Goal: Transaction & Acquisition: Download file/media

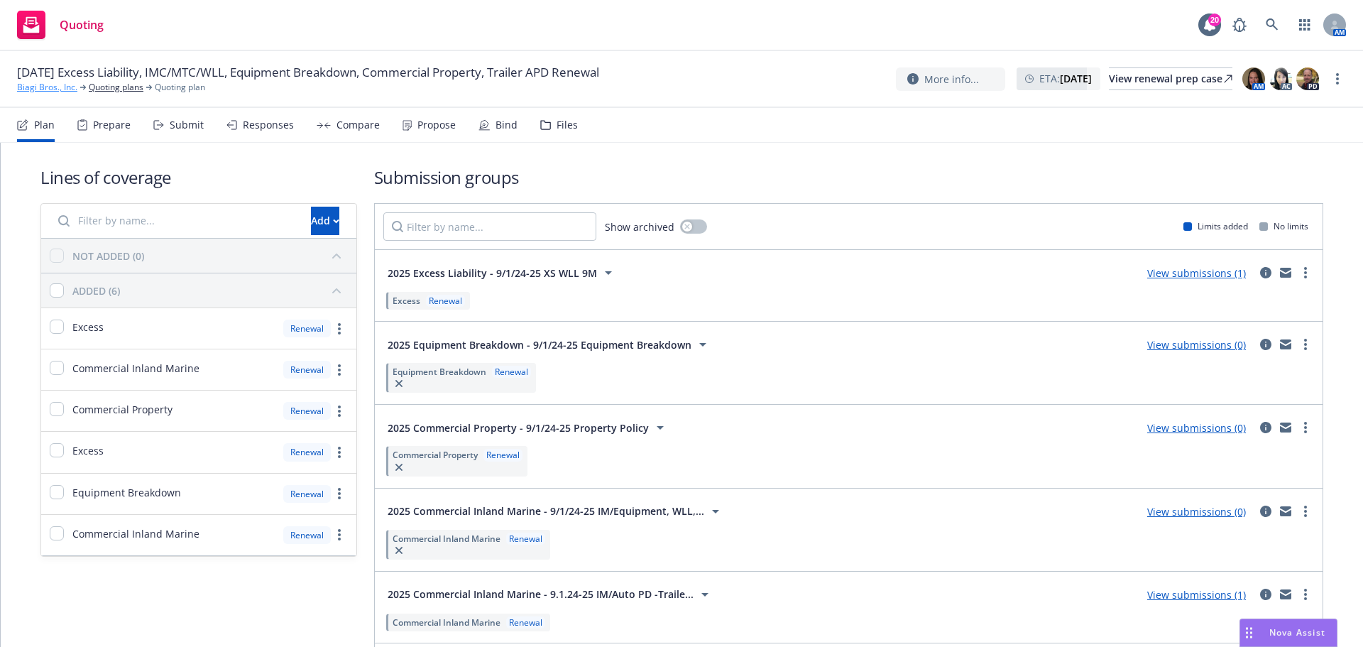
click at [67, 90] on link "Biagi Bros., Inc." at bounding box center [47, 87] width 60 height 13
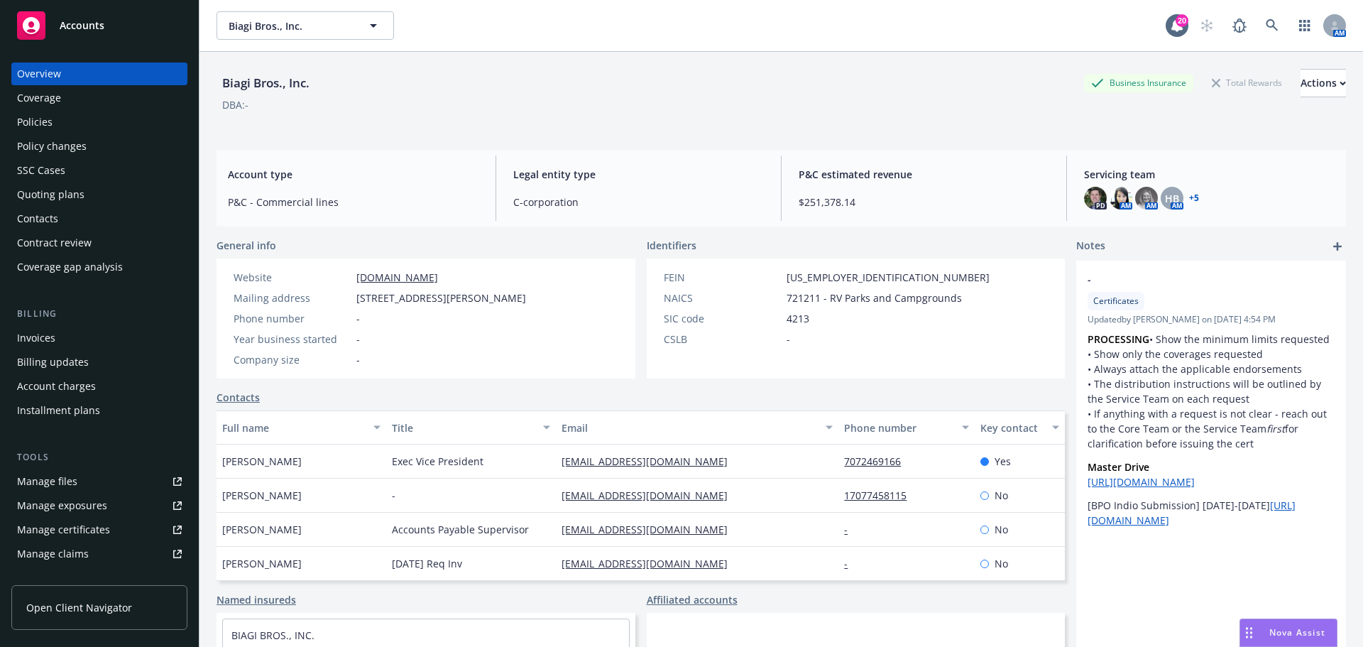
click at [62, 126] on div "Policies" at bounding box center [99, 122] width 165 height 23
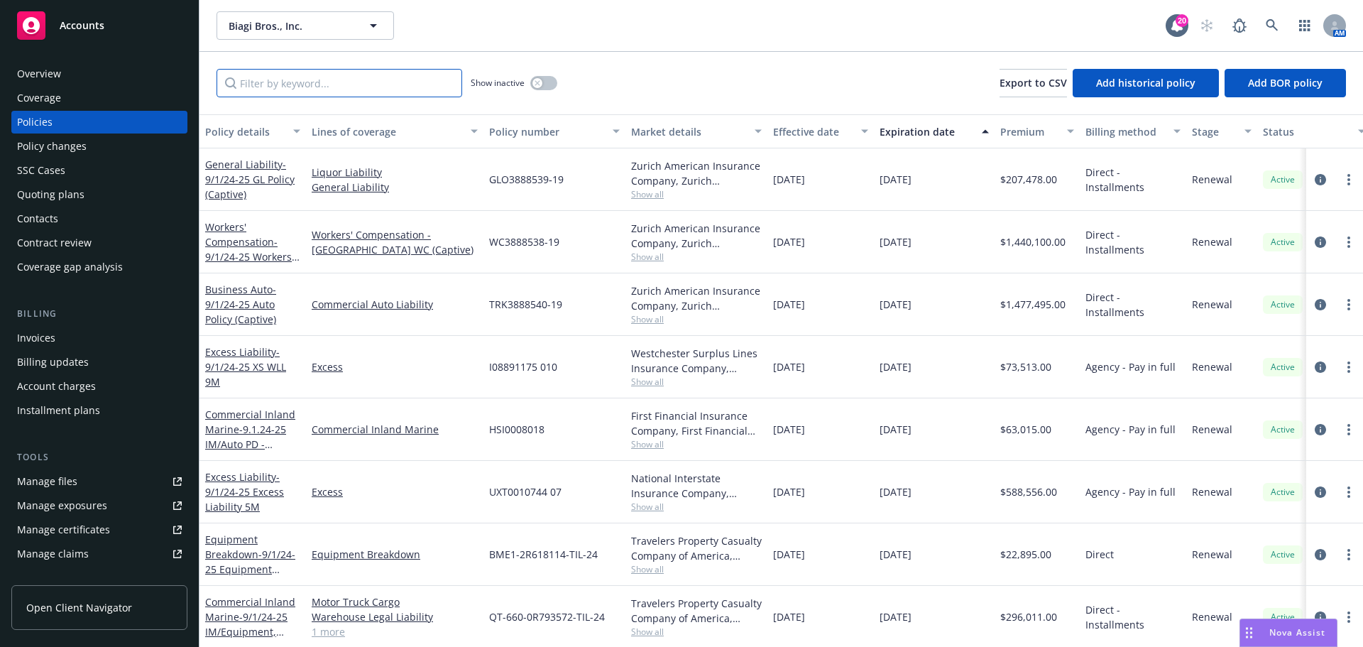
click at [351, 89] on input "Filter by keyword..." at bounding box center [340, 83] width 246 height 28
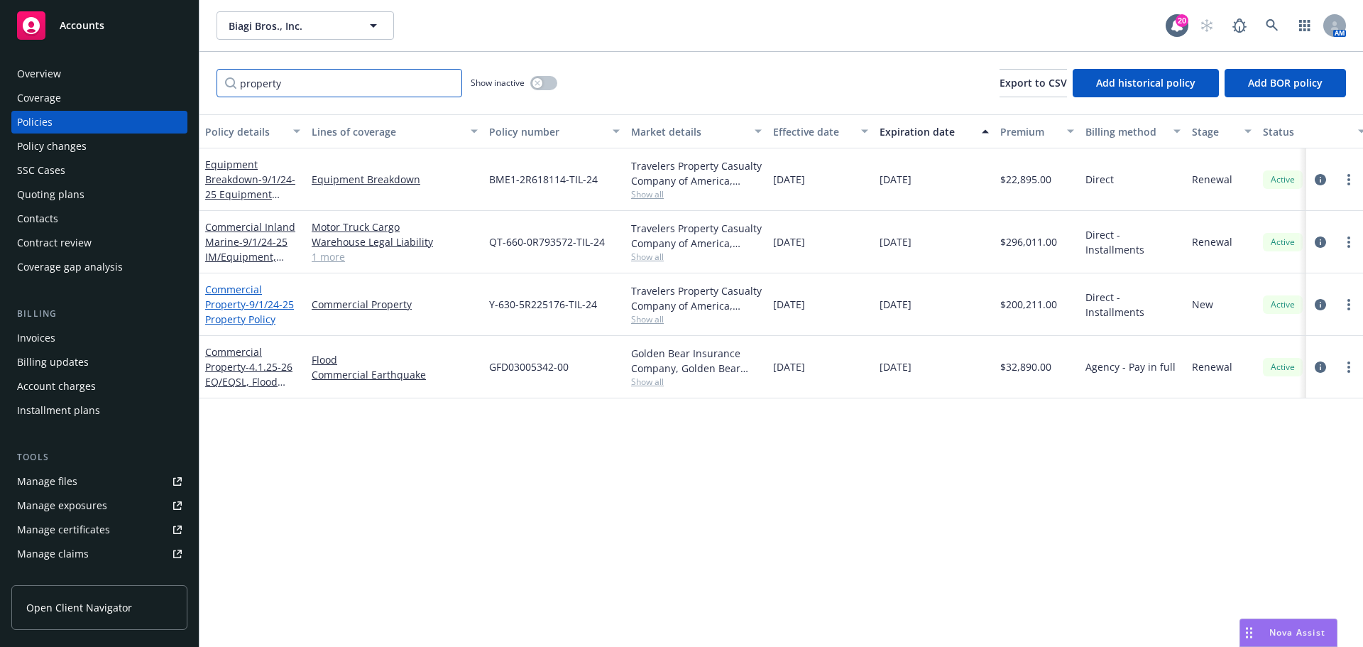
type input "property"
click at [229, 312] on span "- 9/1/24-25 Property Policy" at bounding box center [249, 311] width 89 height 28
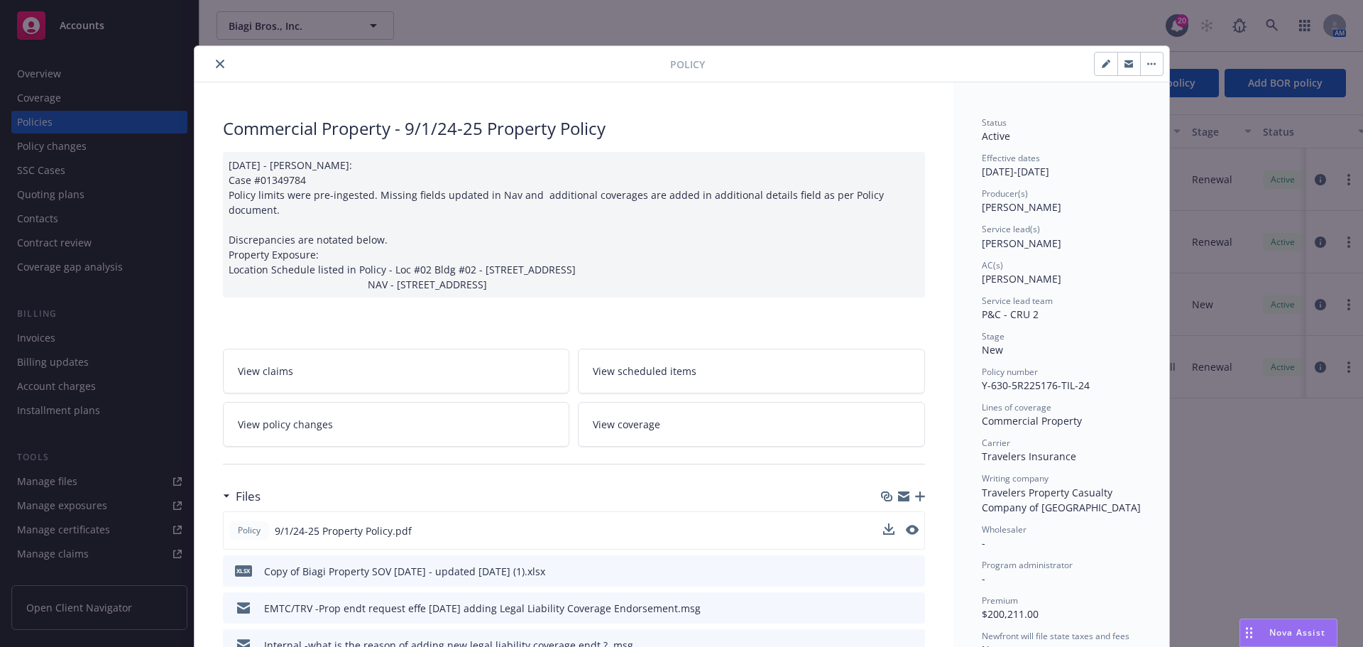
click at [875, 516] on div "Policy 9/1/24-25 Property Policy.pdf" at bounding box center [574, 530] width 702 height 38
click at [882, 524] on icon "download file" at bounding box center [887, 529] width 11 height 11
click at [221, 67] on button "close" at bounding box center [220, 63] width 17 height 17
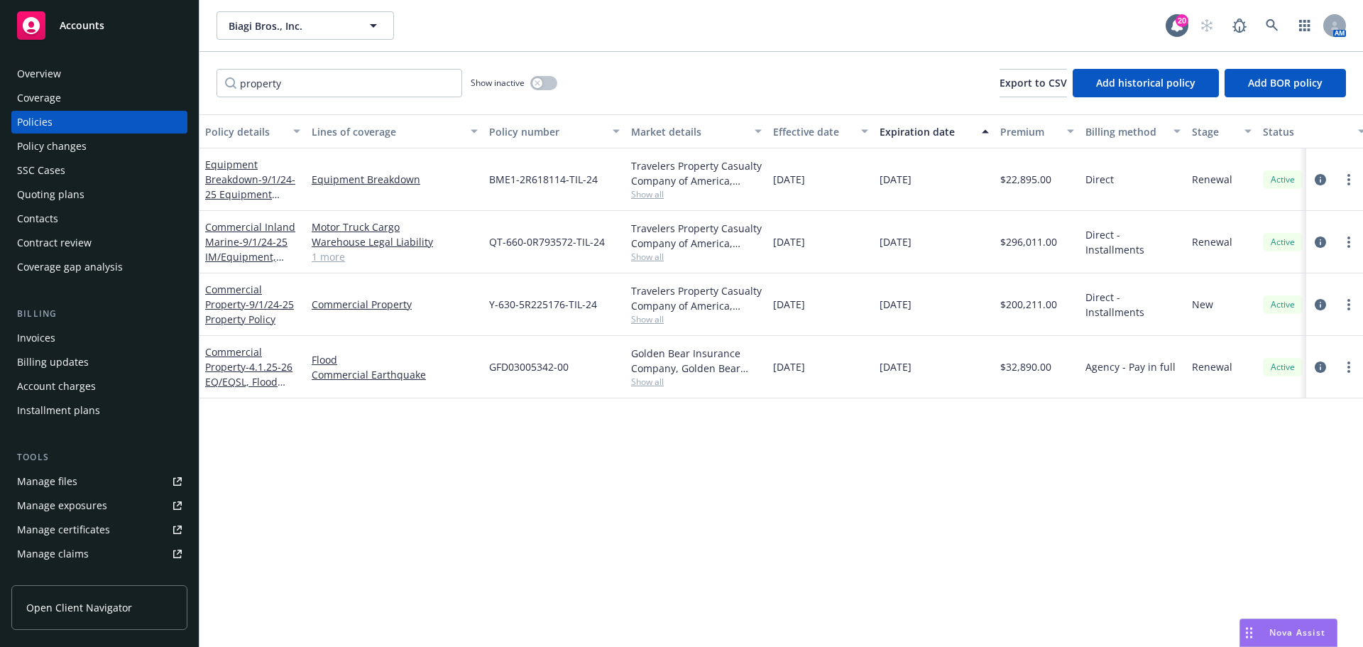
click at [62, 188] on div "Quoting plans" at bounding box center [50, 194] width 67 height 23
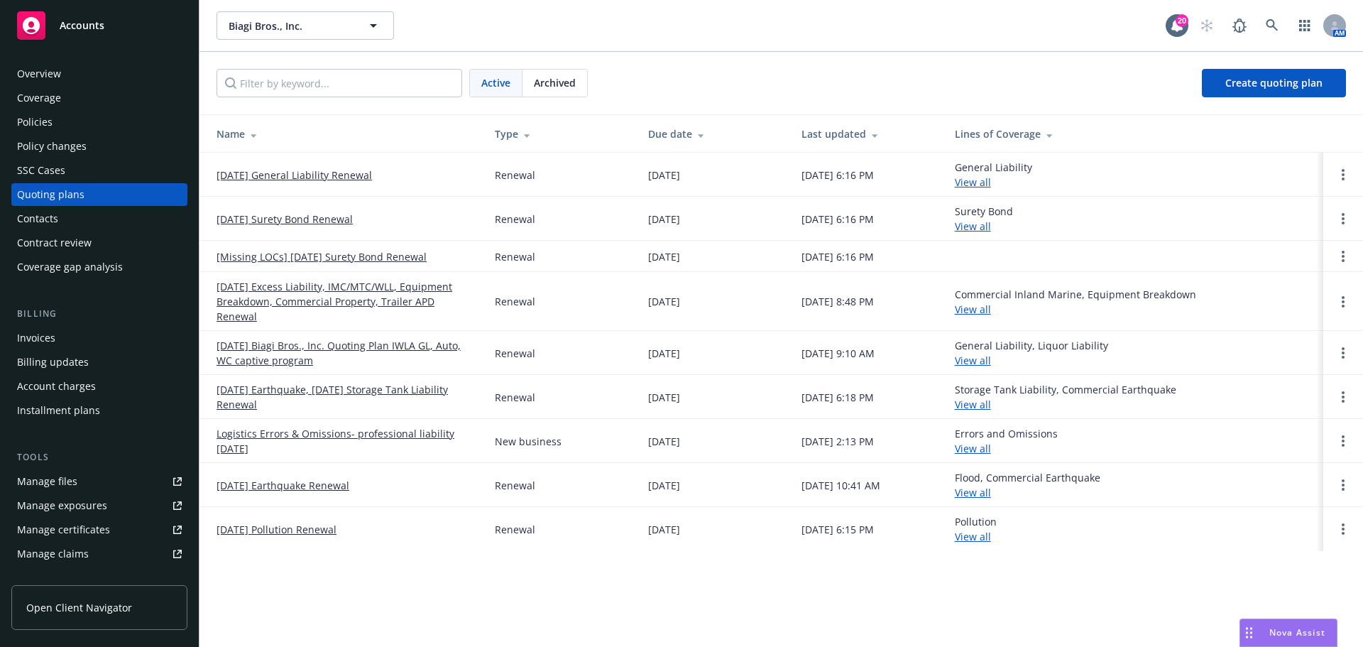
click at [67, 482] on div "Manage files" at bounding box center [47, 481] width 60 height 23
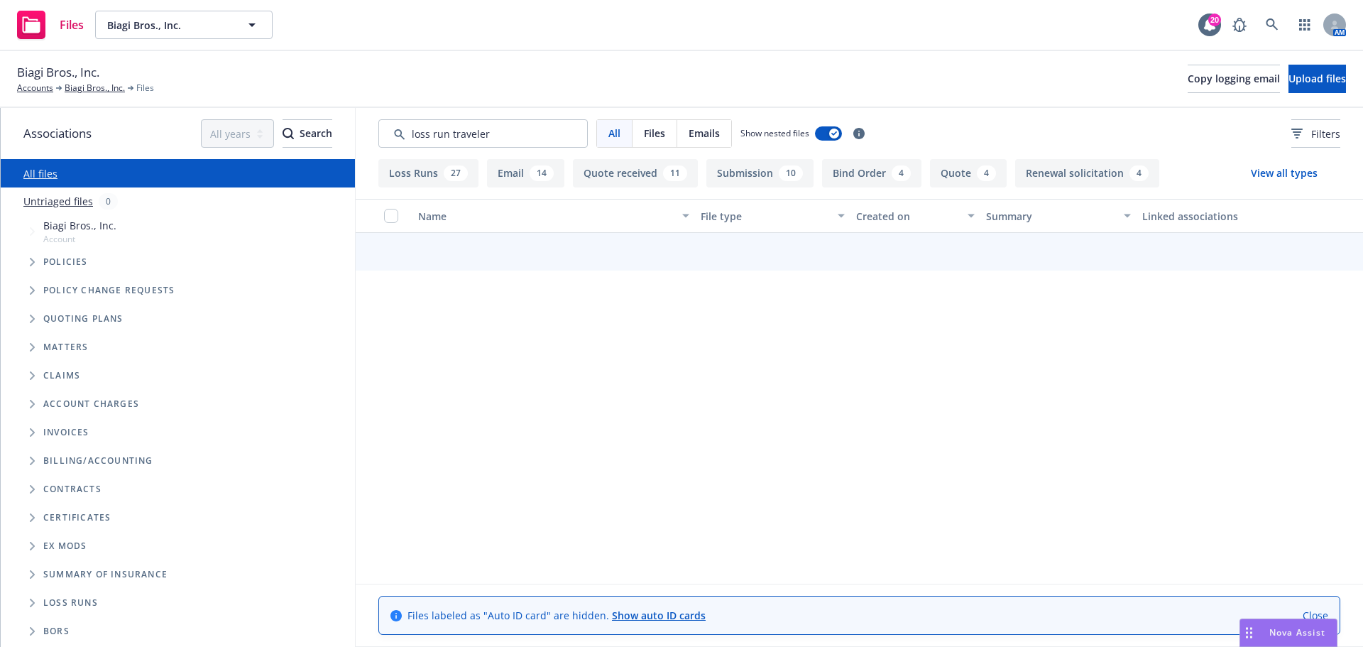
scroll to position [586, 0]
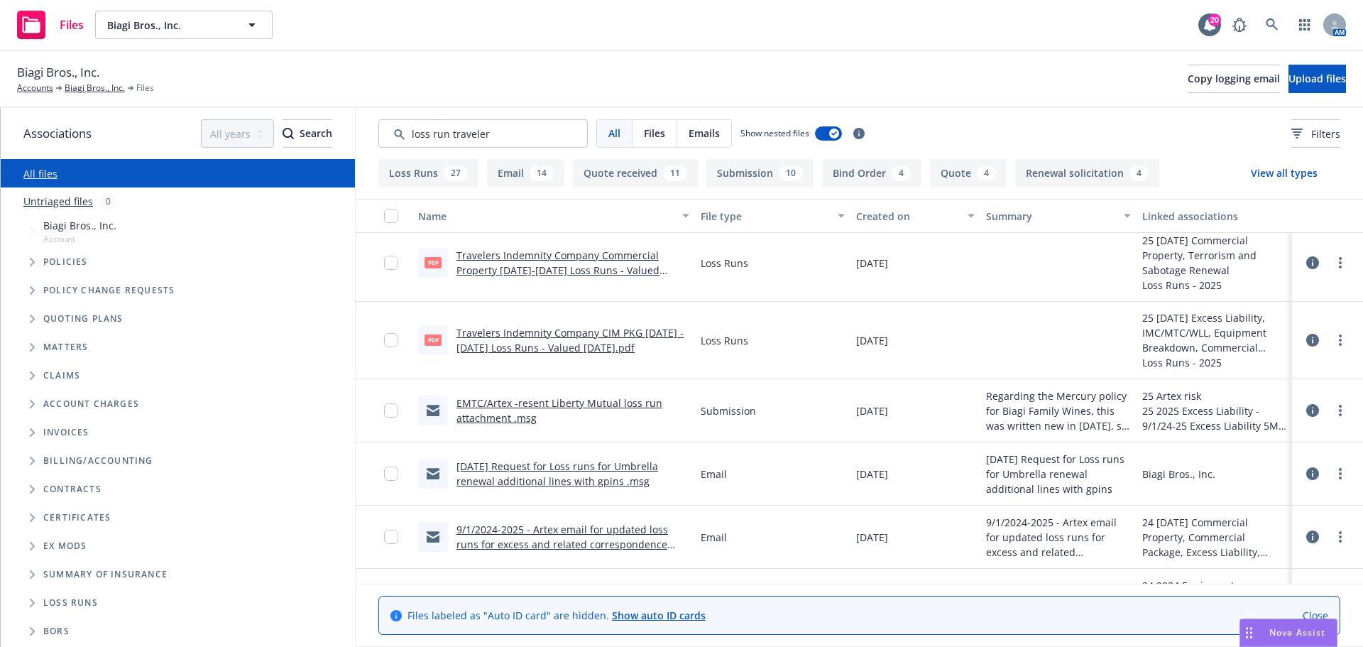
type input "loss run traveler"
click at [395, 260] on input "checkbox" at bounding box center [391, 263] width 14 height 14
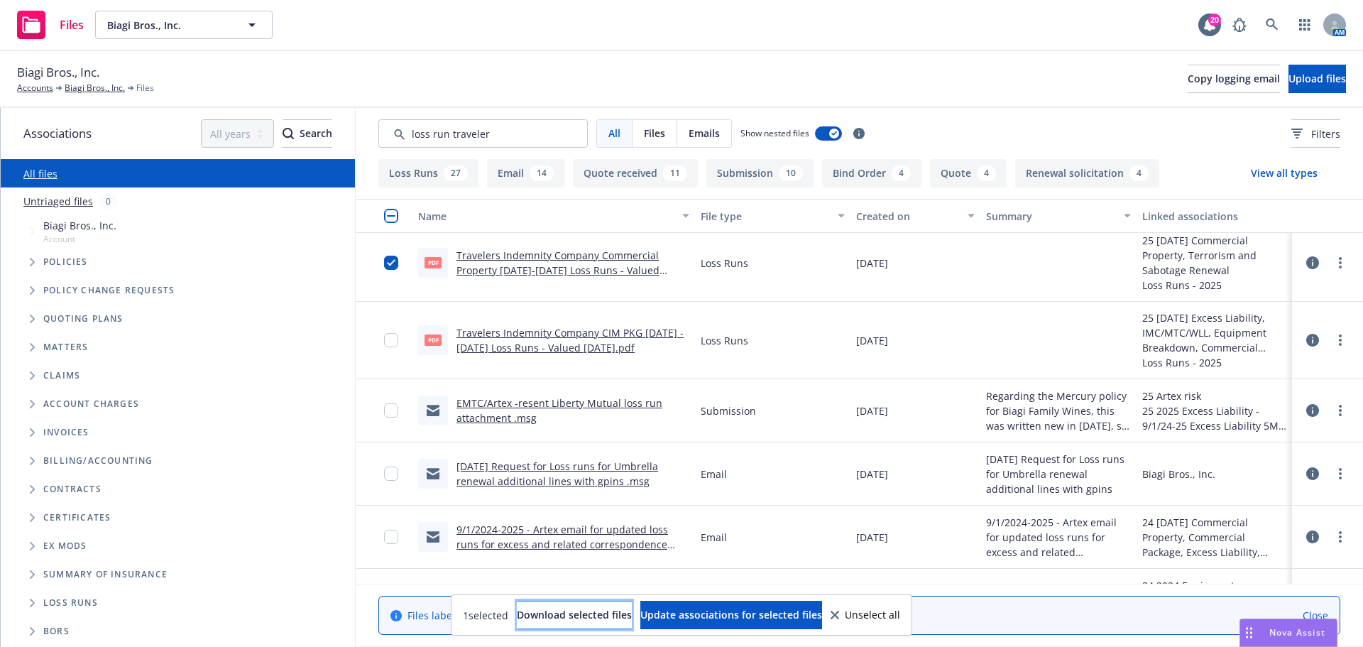
click at [570, 613] on span "Download selected files" at bounding box center [574, 614] width 115 height 13
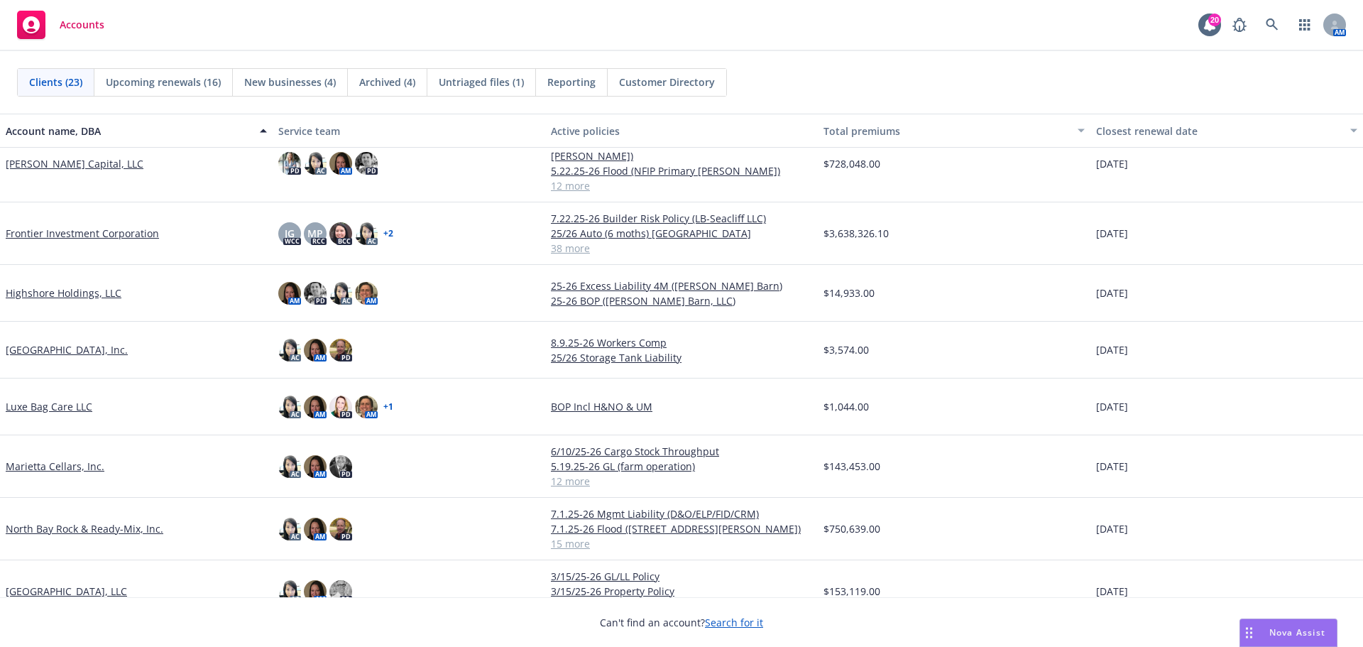
scroll to position [71, 0]
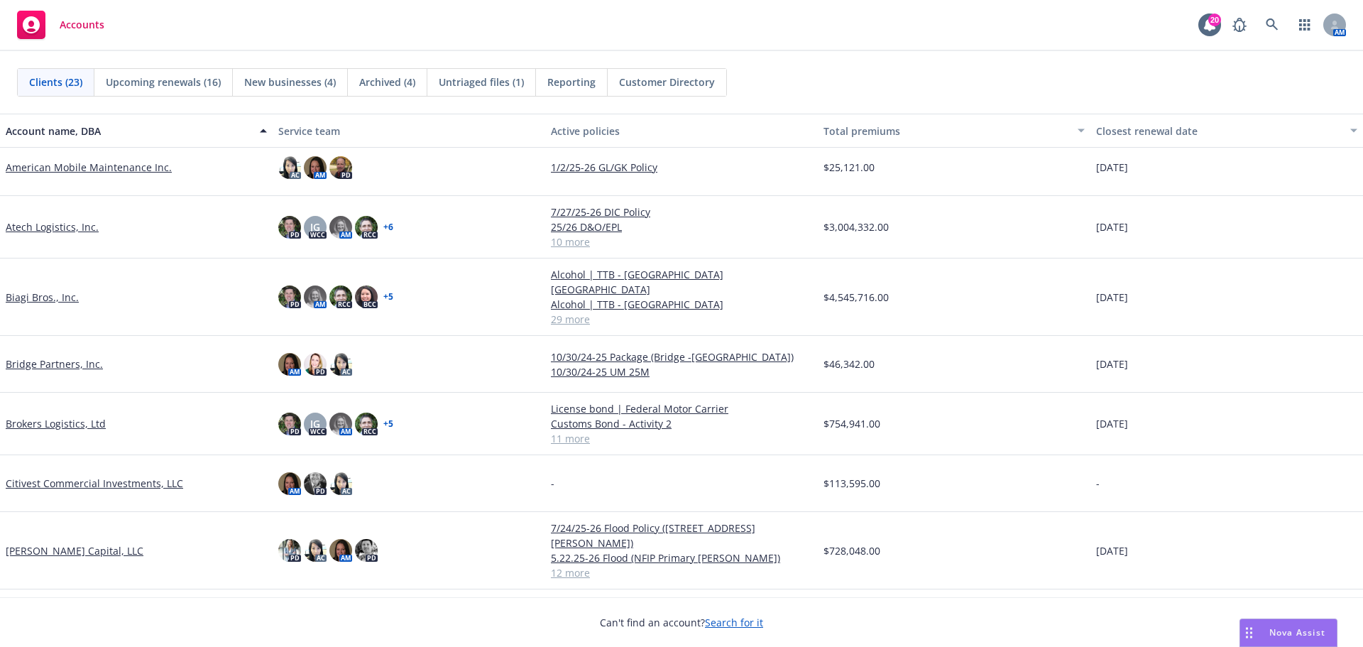
click at [42, 229] on link "Atech Logistics, Inc." at bounding box center [52, 226] width 93 height 15
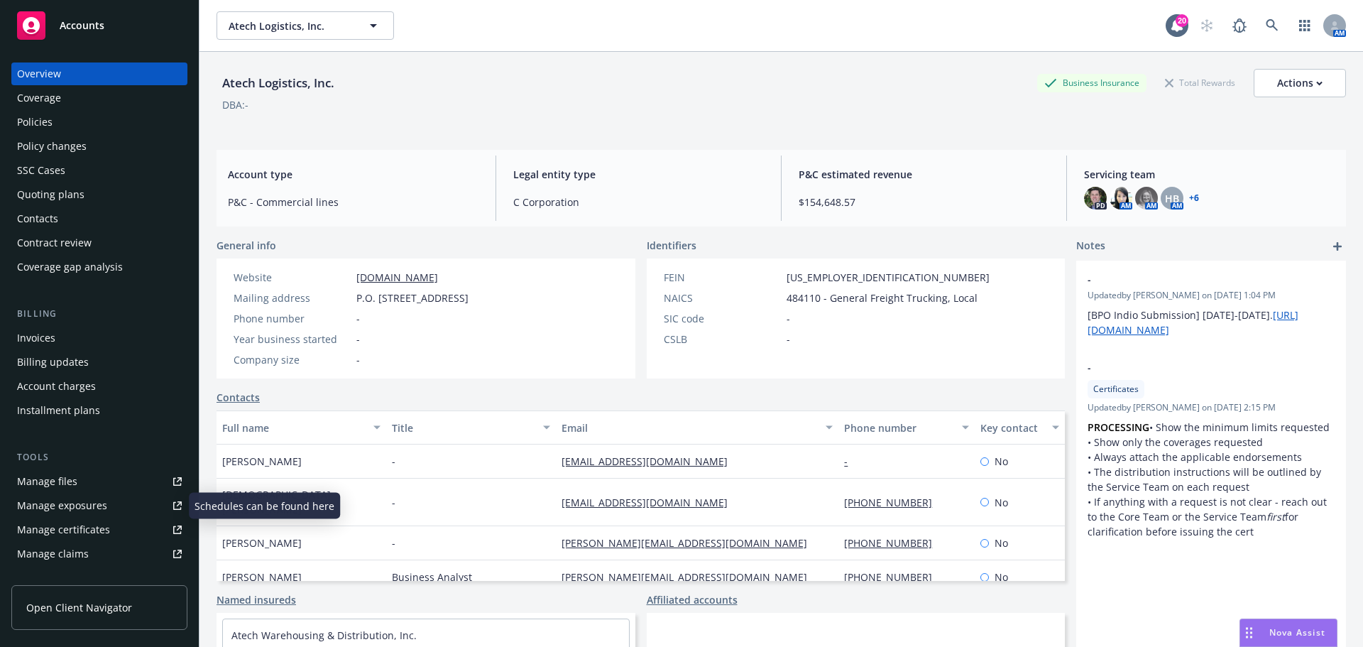
click at [74, 525] on div "Manage certificates" at bounding box center [63, 529] width 93 height 23
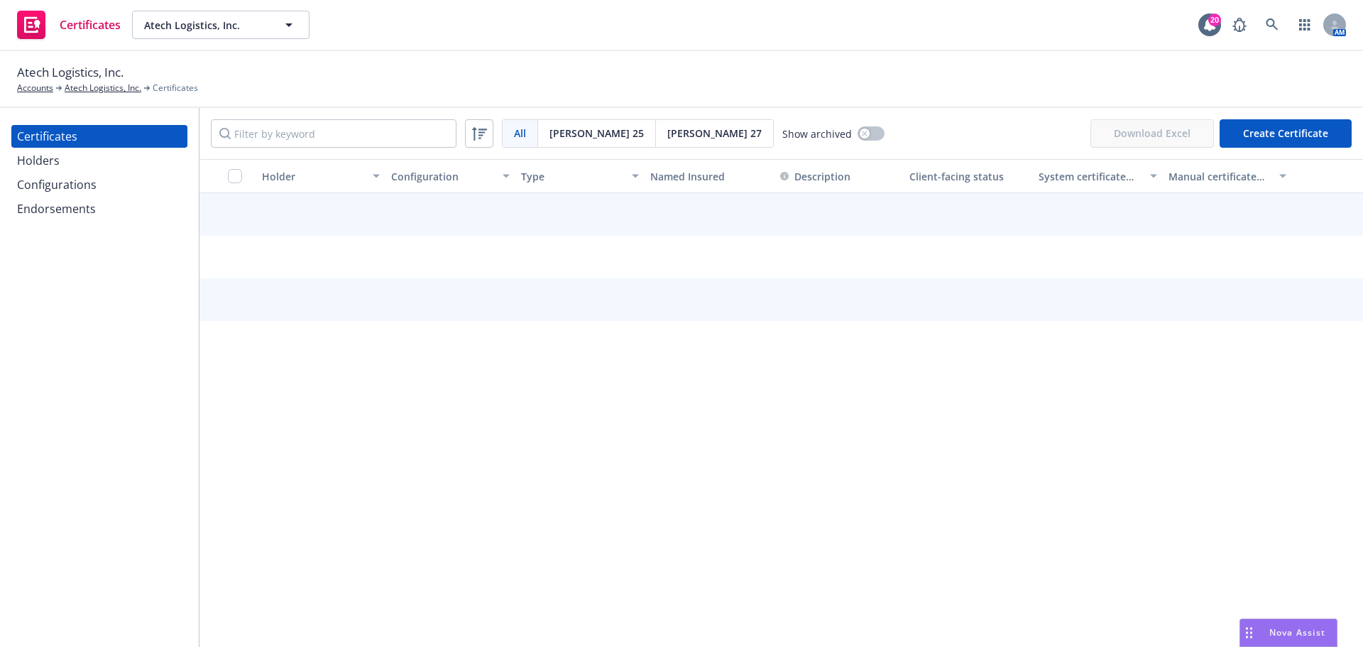
click at [109, 148] on div "Certificates Holders Configurations Endorsements" at bounding box center [99, 172] width 176 height 95
click at [106, 153] on div "Holders" at bounding box center [99, 160] width 165 height 23
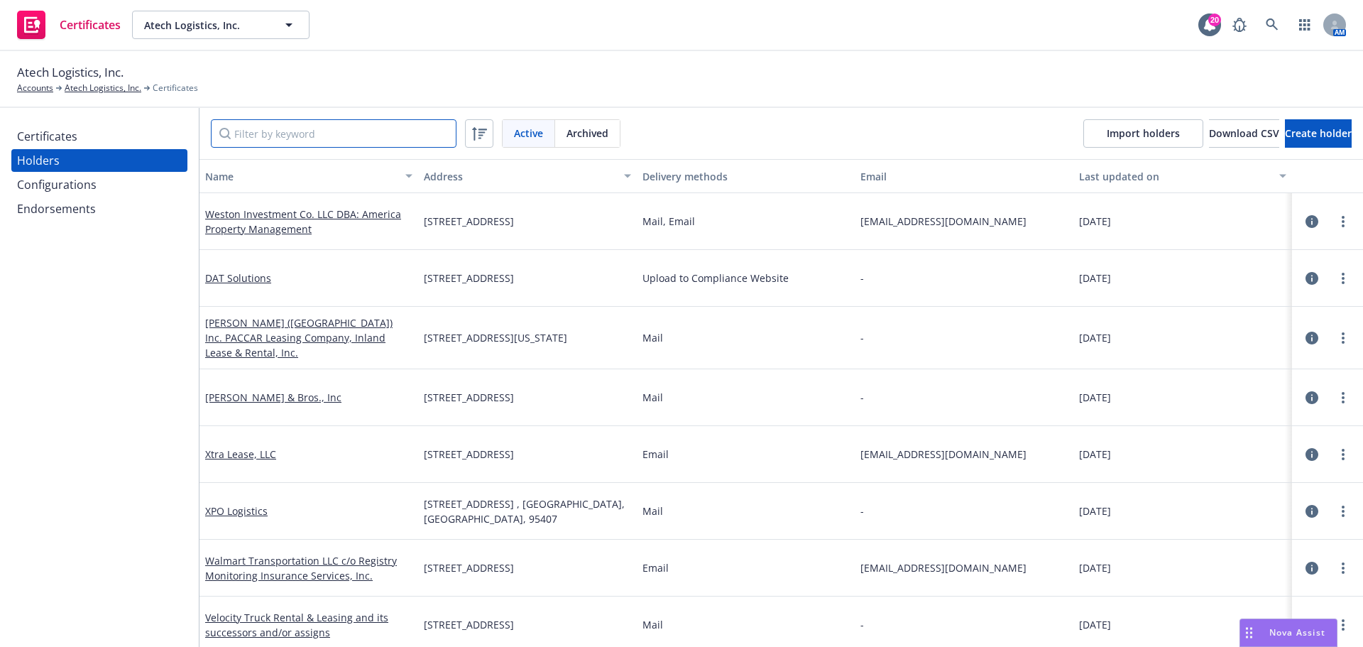
click at [315, 129] on input "Filter by keyword" at bounding box center [334, 133] width 246 height 28
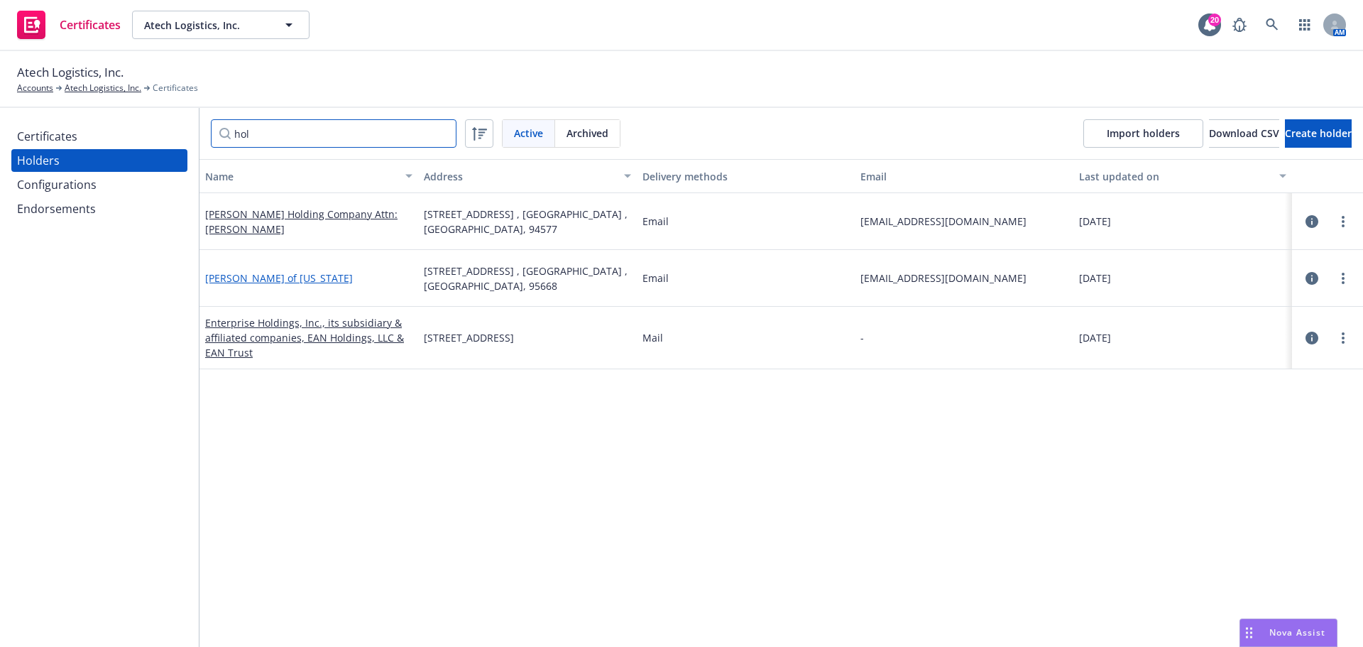
type input "hol"
click at [240, 277] on link "Holt of California" at bounding box center [279, 277] width 148 height 13
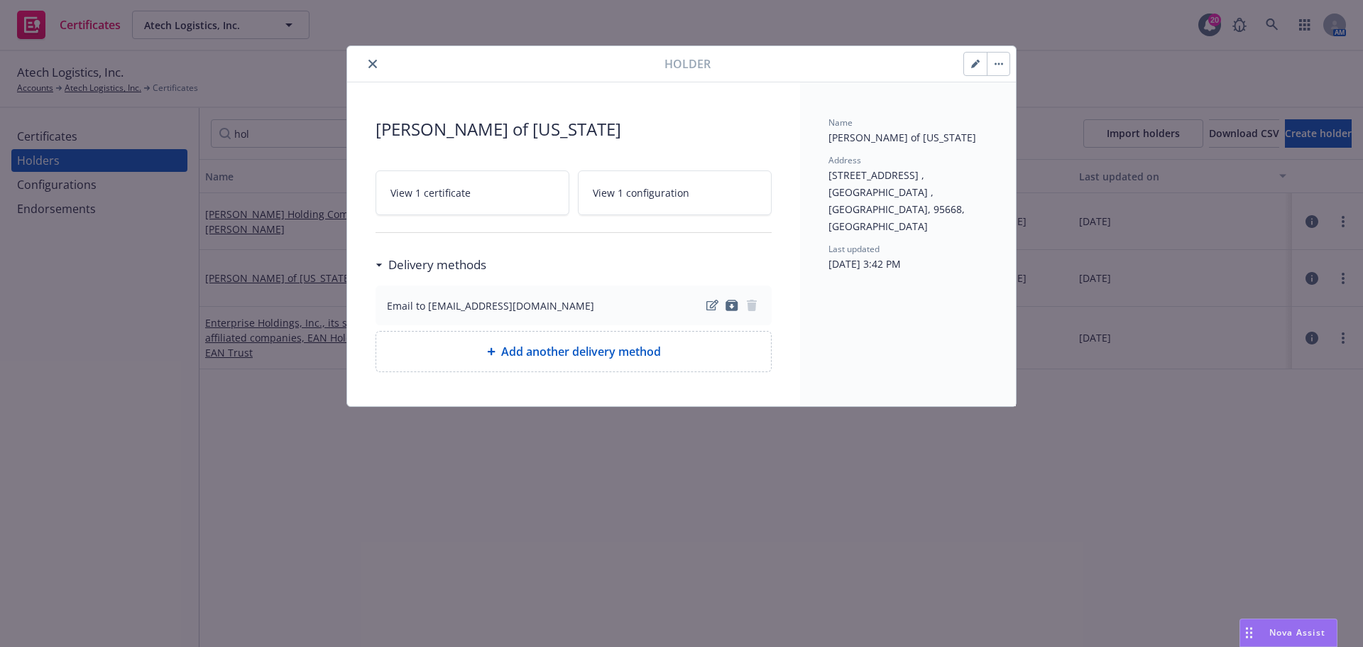
click at [501, 193] on link "View 1 certificate" at bounding box center [473, 192] width 194 height 45
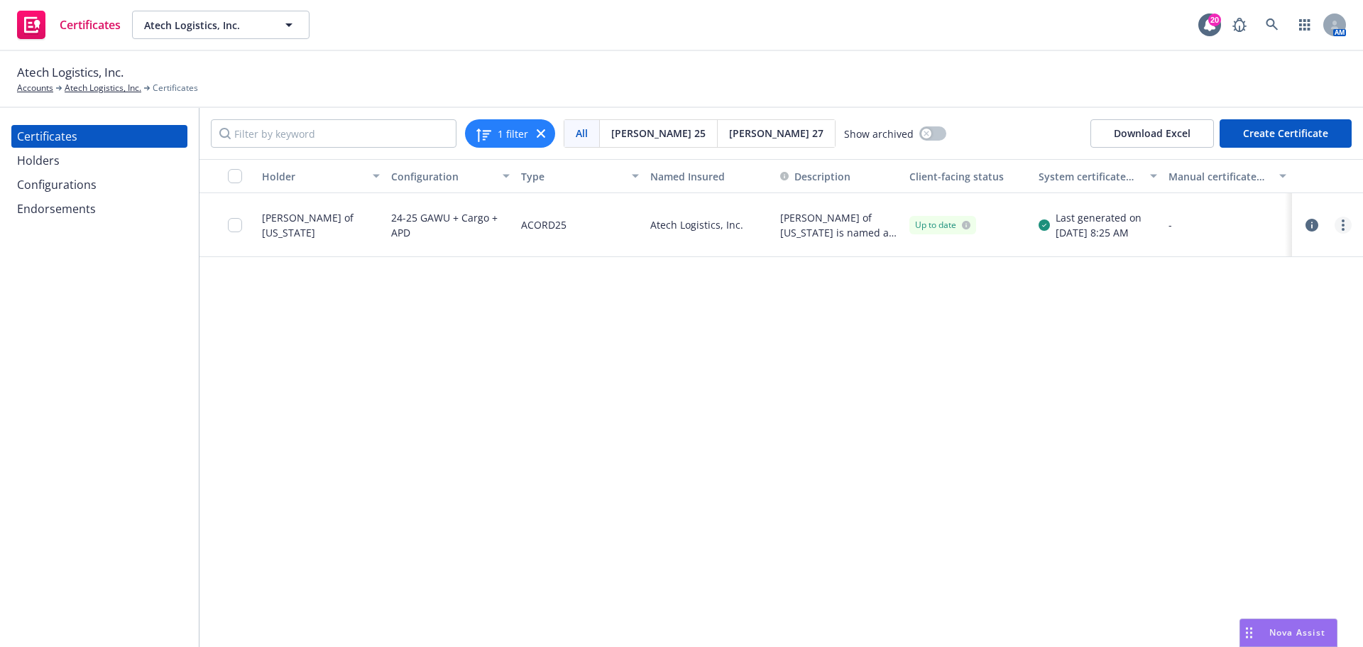
click at [1343, 225] on circle "more" at bounding box center [1343, 225] width 3 height 3
click at [1233, 308] on link "Regenerate" at bounding box center [1237, 311] width 227 height 28
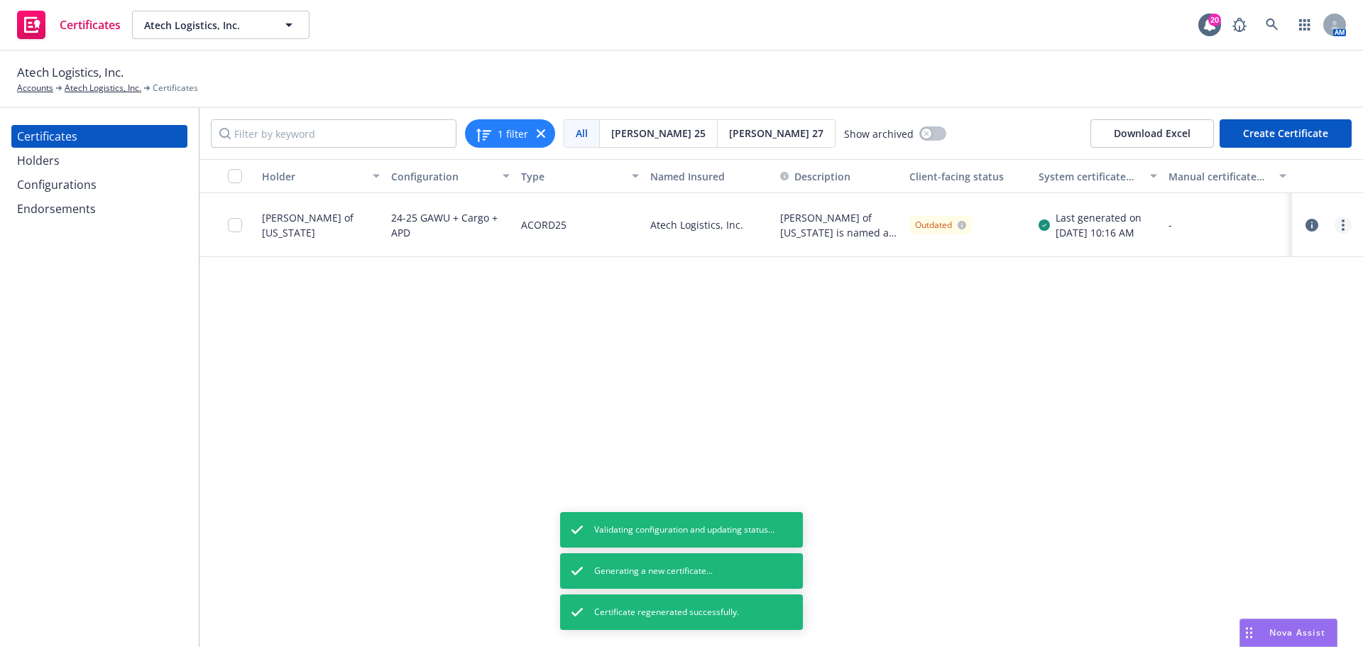
click at [1338, 223] on link "more" at bounding box center [1343, 225] width 17 height 17
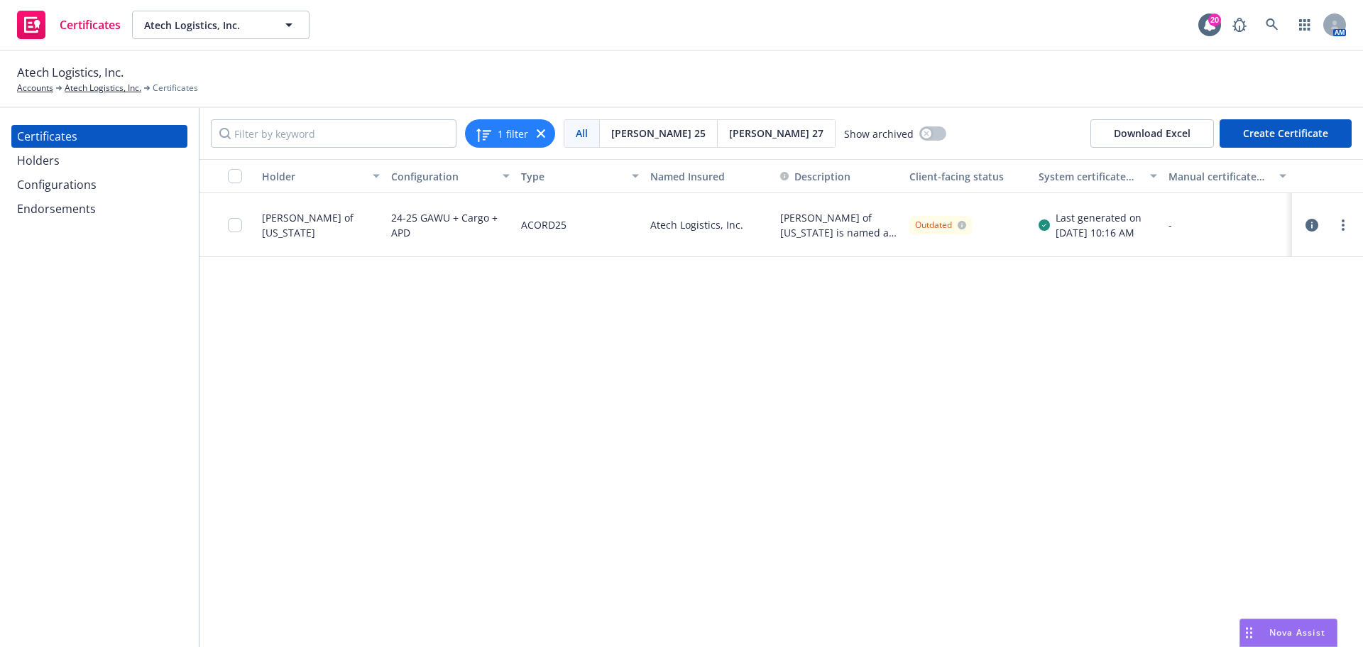
click at [1314, 228] on icon "button" at bounding box center [1312, 225] width 13 height 13
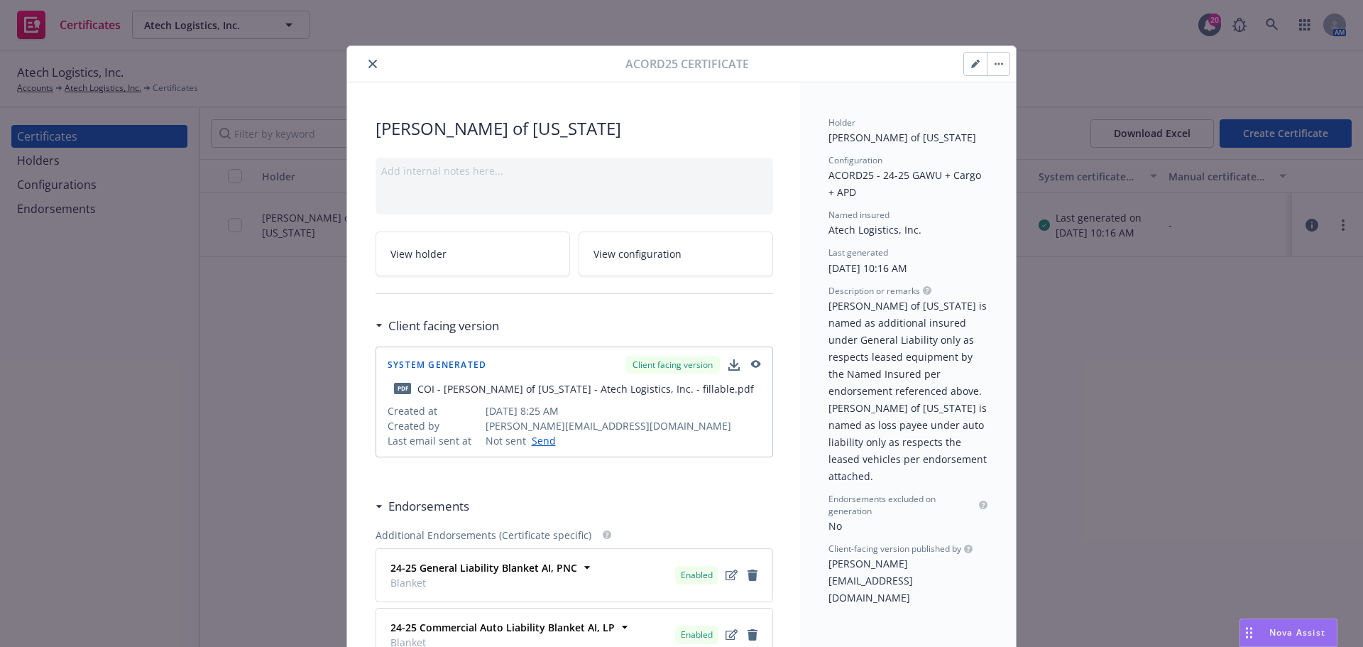
drag, startPoint x: 363, startPoint y: 62, endPoint x: 470, endPoint y: 116, distance: 120.0
click at [368, 62] on icon "close" at bounding box center [372, 64] width 9 height 9
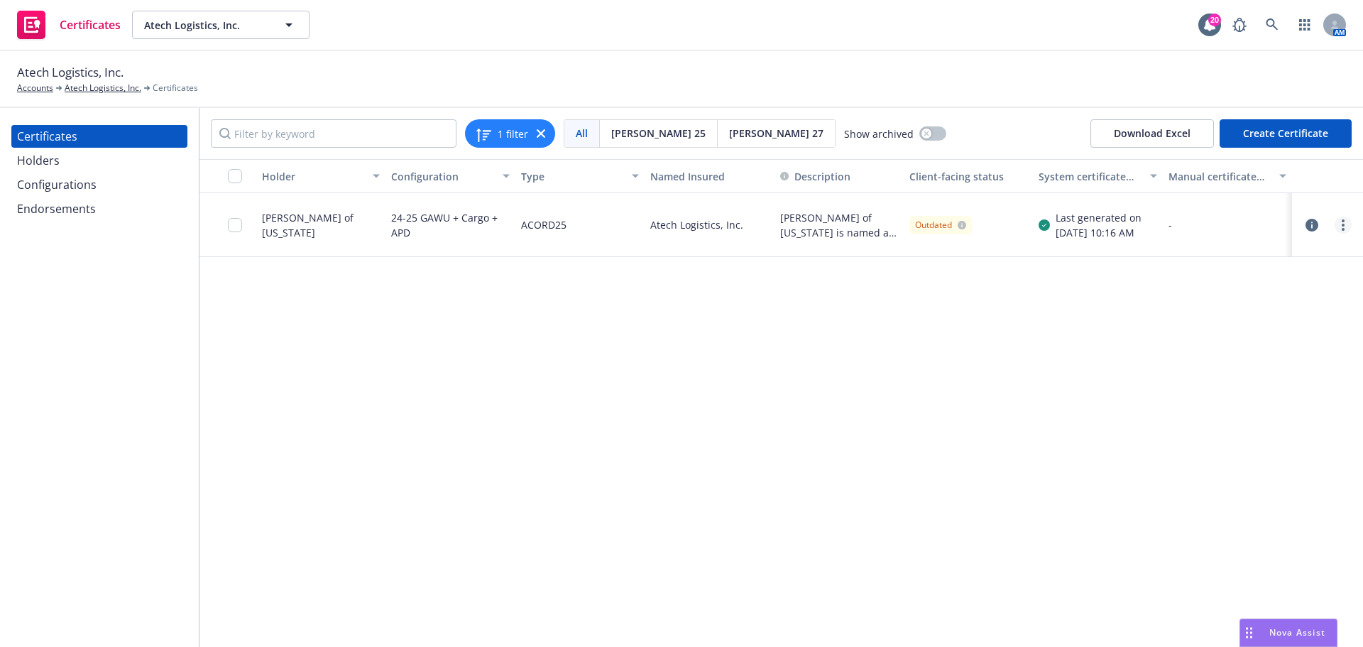
click at [1343, 231] on link "more" at bounding box center [1343, 225] width 17 height 17
click at [1291, 403] on link "Download editable generated certificate" at bounding box center [1237, 396] width 227 height 28
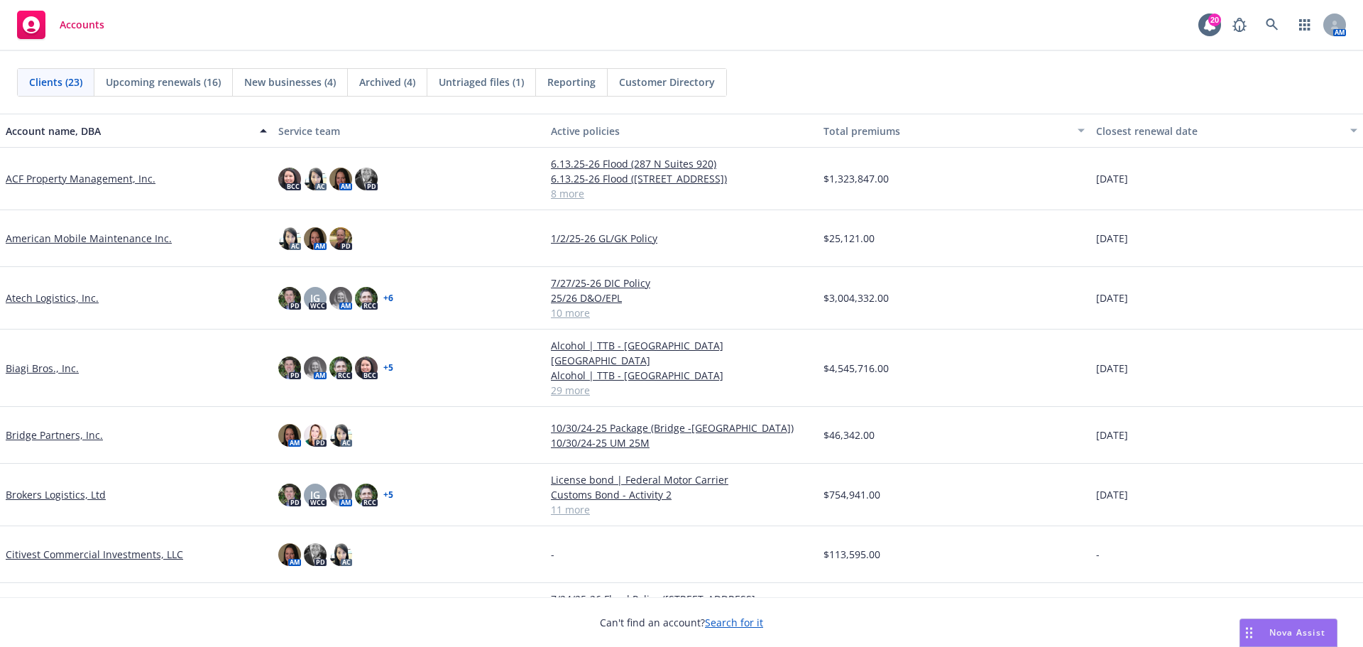
click at [58, 297] on link "Atech Logistics, Inc." at bounding box center [52, 297] width 93 height 15
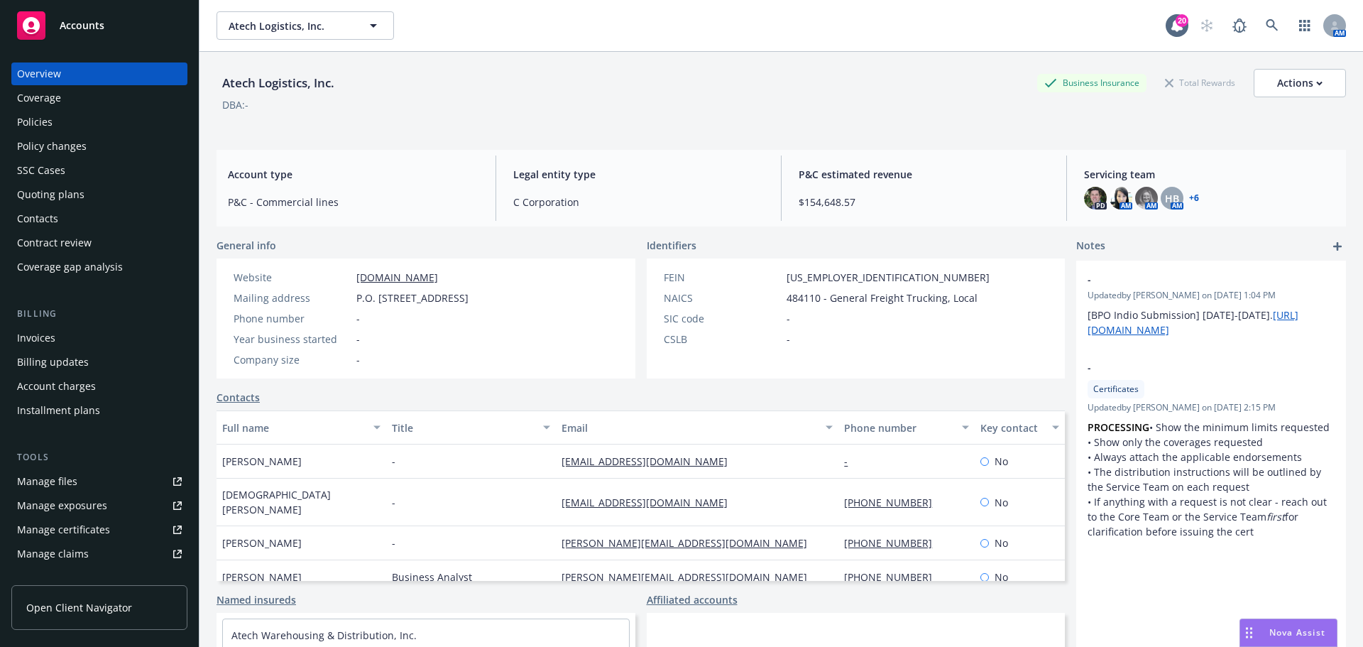
click at [59, 117] on div "Policies" at bounding box center [99, 122] width 165 height 23
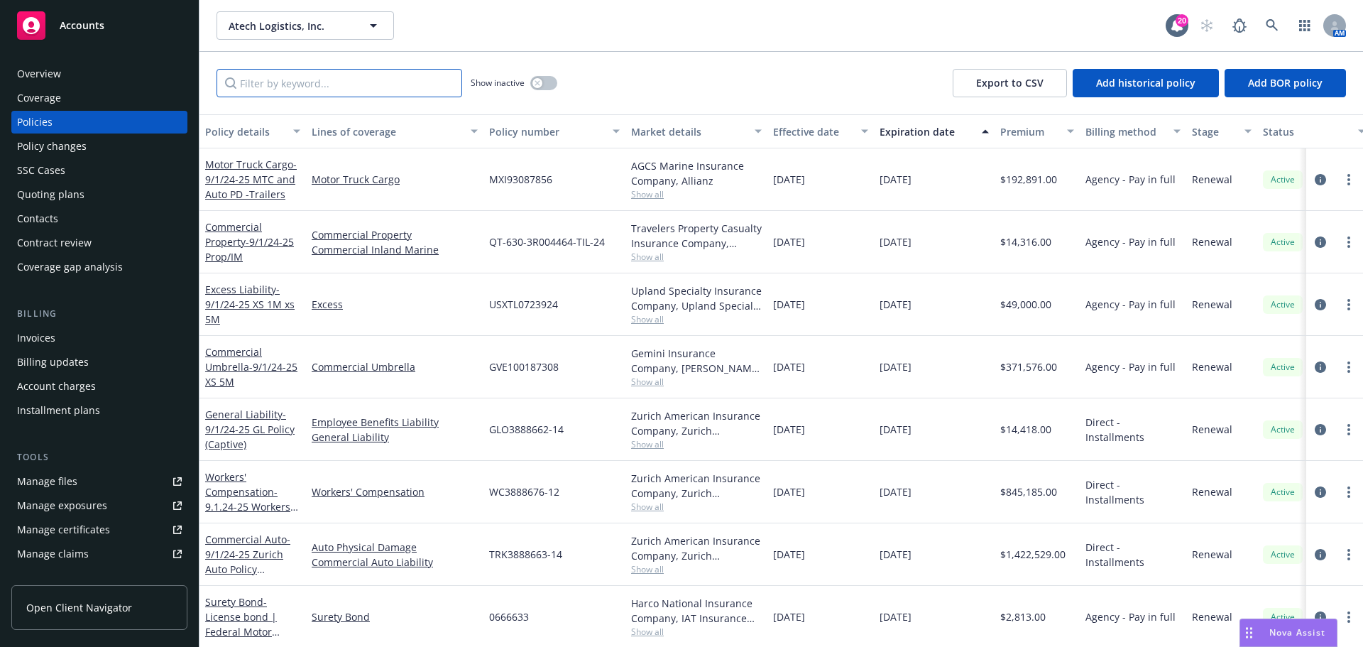
click at [271, 83] on input "Filter by keyword..." at bounding box center [340, 83] width 246 height 28
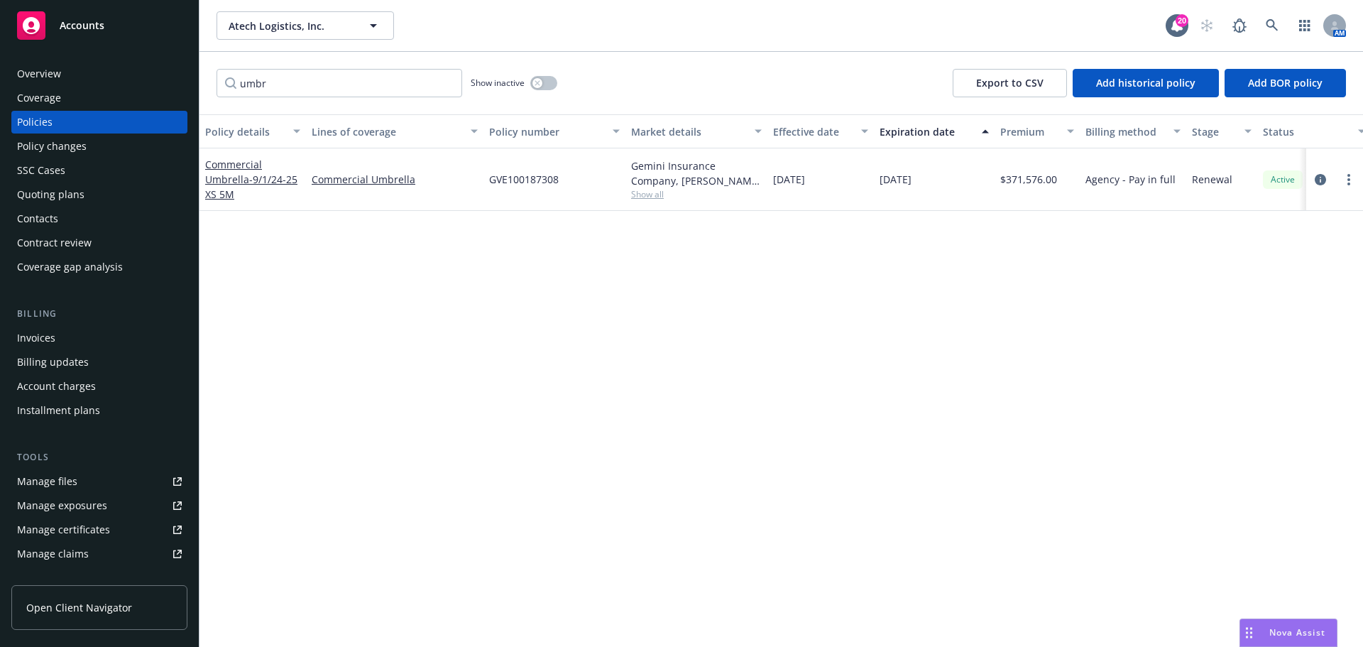
click at [526, 180] on span "GVE100187308" at bounding box center [524, 179] width 70 height 15
copy span "GVE100187308"
drag, startPoint x: 239, startPoint y: 88, endPoint x: 212, endPoint y: 88, distance: 27.0
click at [212, 88] on div "umbr Show inactive Export to CSV Add historical policy Add BOR policy" at bounding box center [782, 83] width 1164 height 62
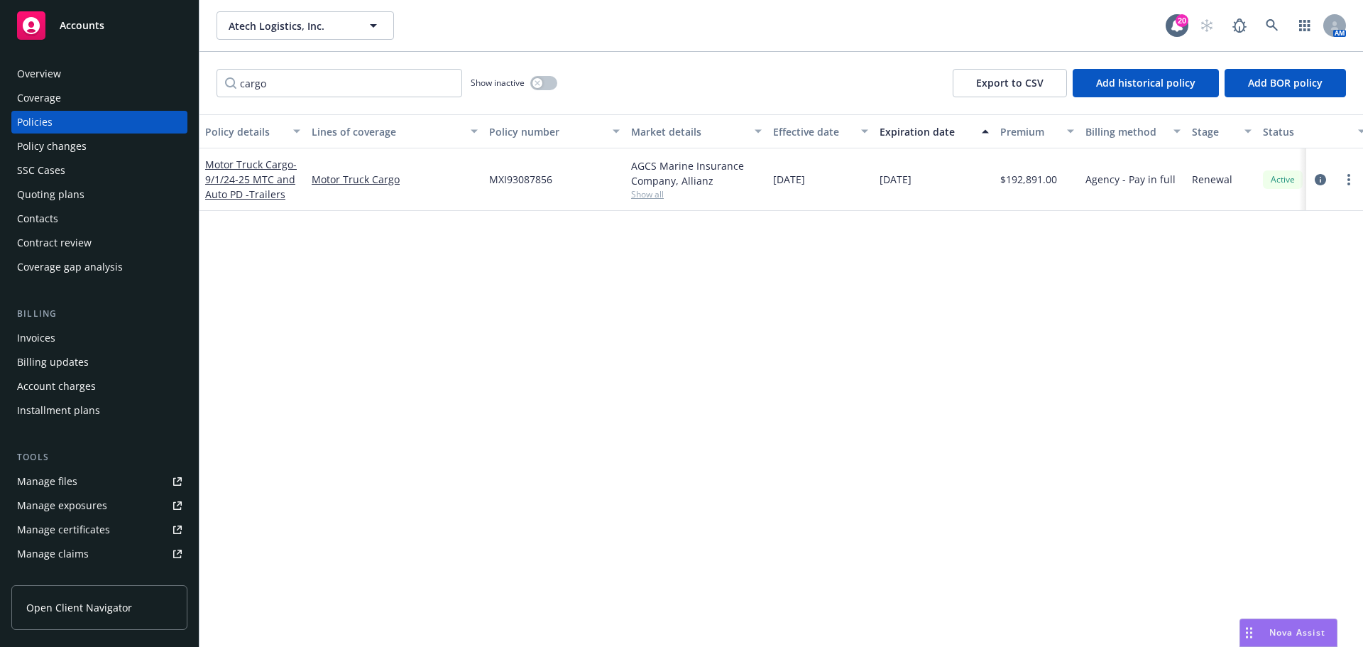
click at [521, 181] on span "MXI93087856" at bounding box center [520, 179] width 63 height 15
copy span "MXI93087856"
drag, startPoint x: 300, startPoint y: 85, endPoint x: 200, endPoint y: 89, distance: 100.9
click at [200, 89] on div "cargo Show inactive Export to CSV Add historical policy Add BOR policy" at bounding box center [782, 83] width 1164 height 62
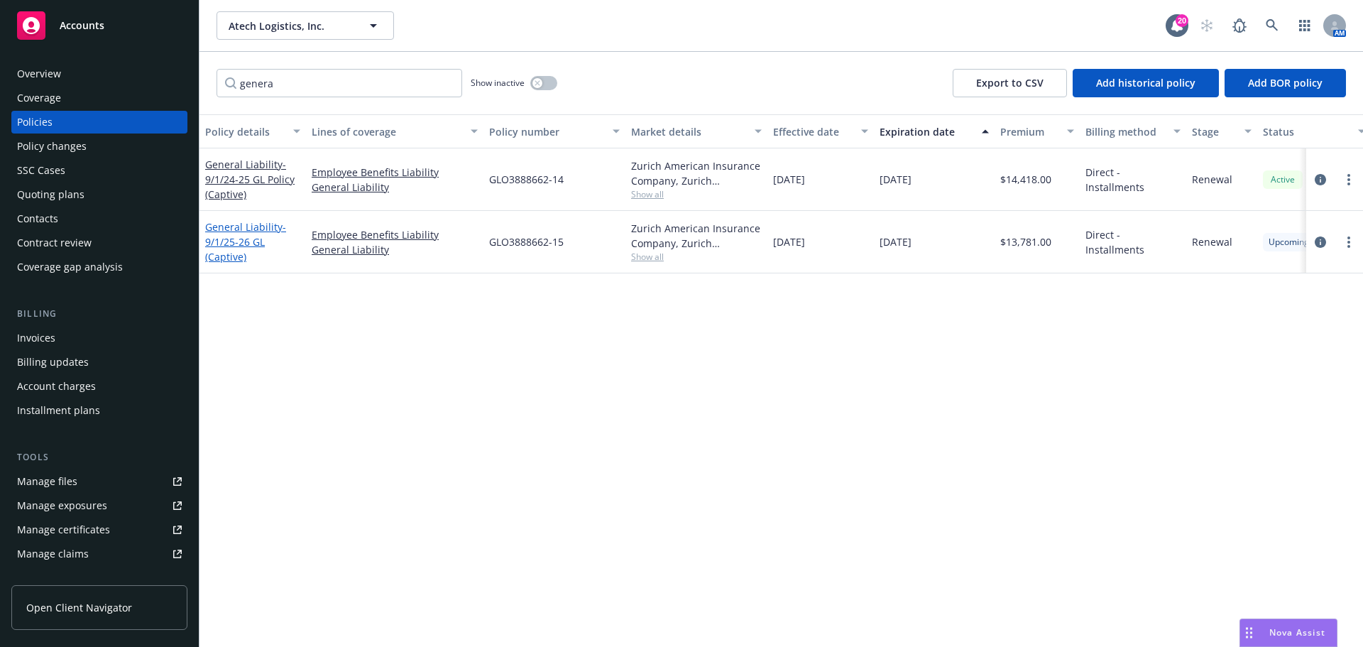
click at [244, 248] on span "- 9/1/25-26 GL (Captive)" at bounding box center [245, 241] width 81 height 43
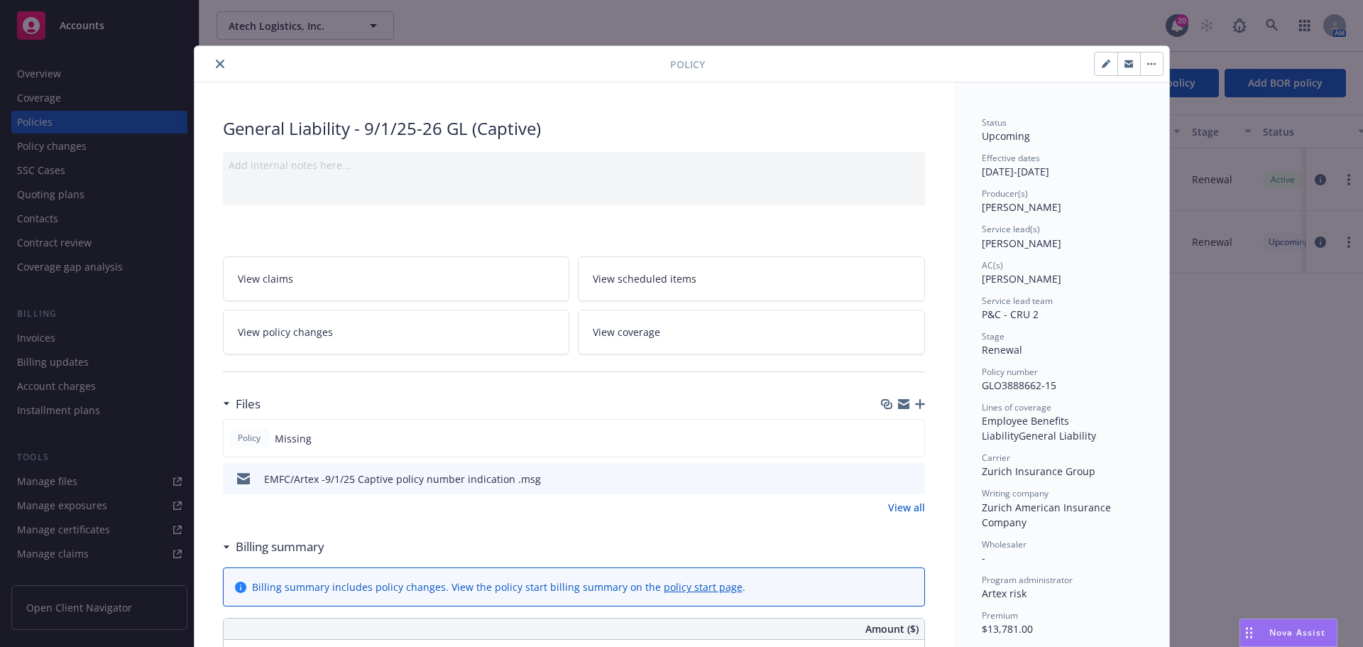
click at [216, 63] on icon "close" at bounding box center [220, 64] width 9 height 9
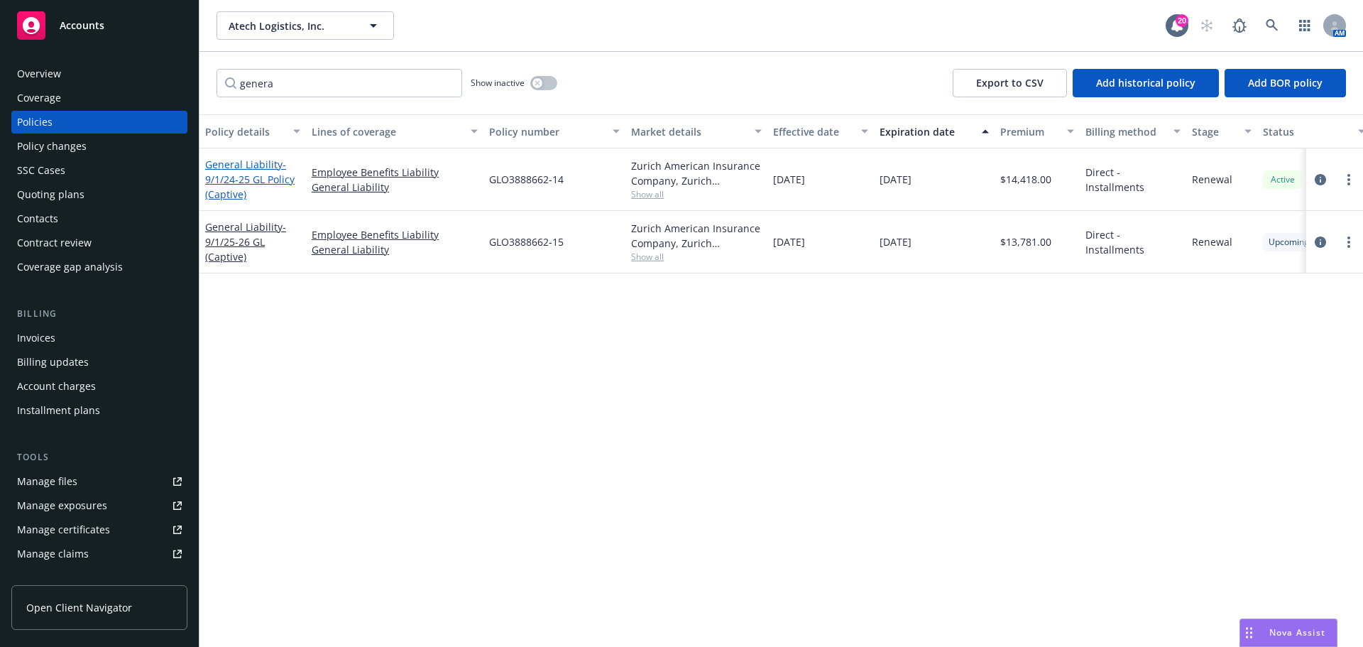
click at [268, 181] on span "- 9/1/24-25 GL Policy (Captive)" at bounding box center [249, 179] width 89 height 43
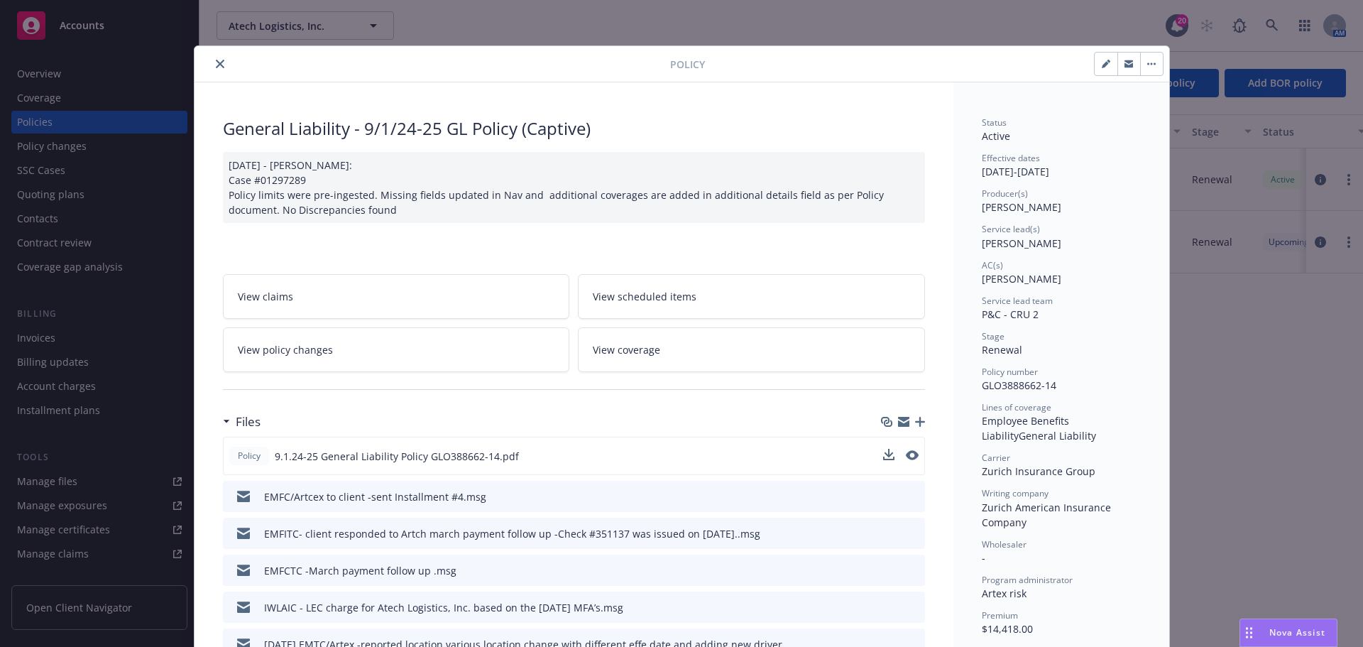
click at [877, 453] on div "Policy 9.1.24-25 General Liability Policy GLO388662-14.pdf" at bounding box center [574, 456] width 702 height 38
click at [882, 452] on icon "download file" at bounding box center [886, 453] width 9 height 9
click at [885, 455] on icon "download file" at bounding box center [887, 454] width 11 height 11
drag, startPoint x: 200, startPoint y: 62, endPoint x: 214, endPoint y: 61, distance: 14.2
click at [200, 62] on div at bounding box center [435, 63] width 470 height 17
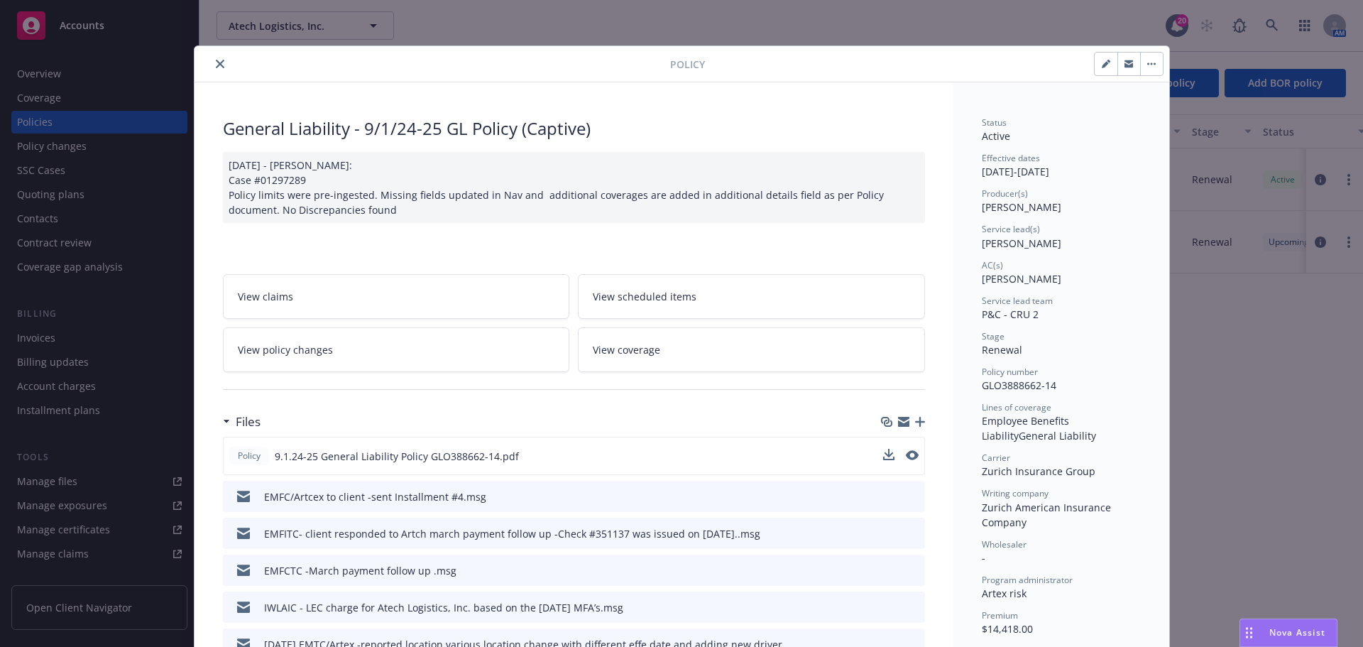
click at [217, 62] on icon "close" at bounding box center [220, 64] width 9 height 9
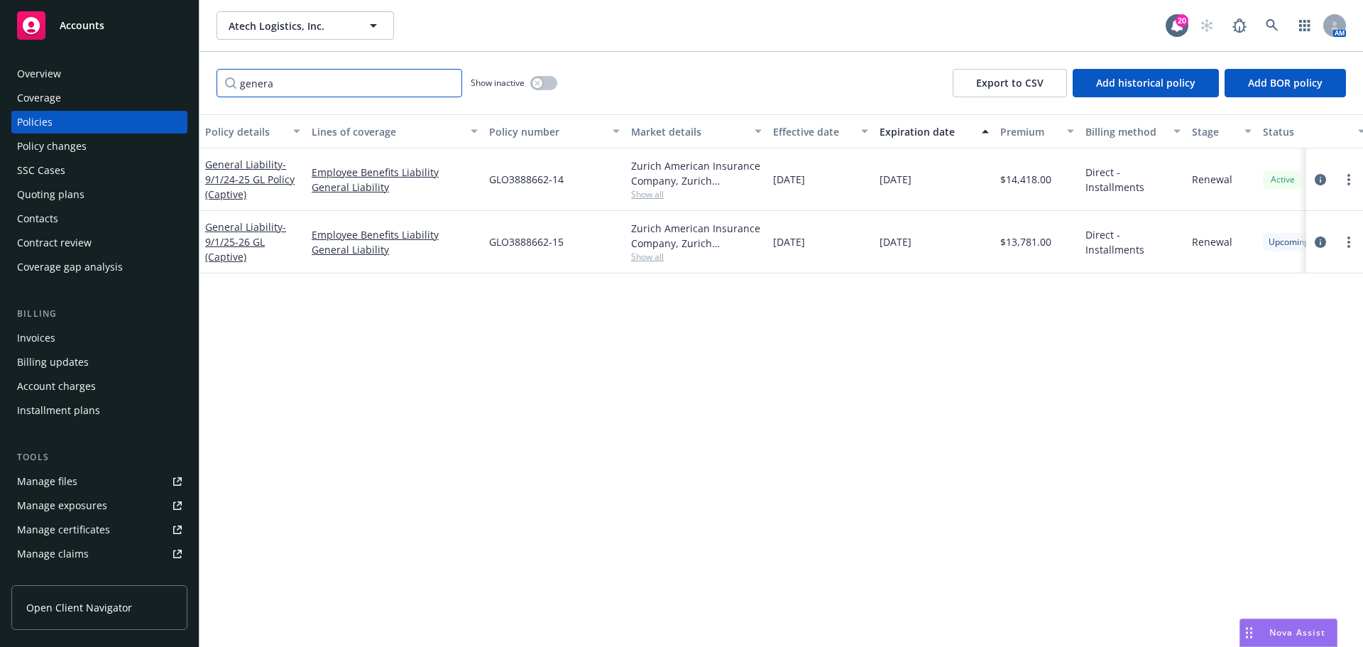
drag, startPoint x: 302, startPoint y: 89, endPoint x: 128, endPoint y: 87, distance: 174.7
click at [128, 87] on div "Accounts Overview Coverage Policies Policy changes SSC Cases Quoting plans Cont…" at bounding box center [681, 323] width 1363 height 647
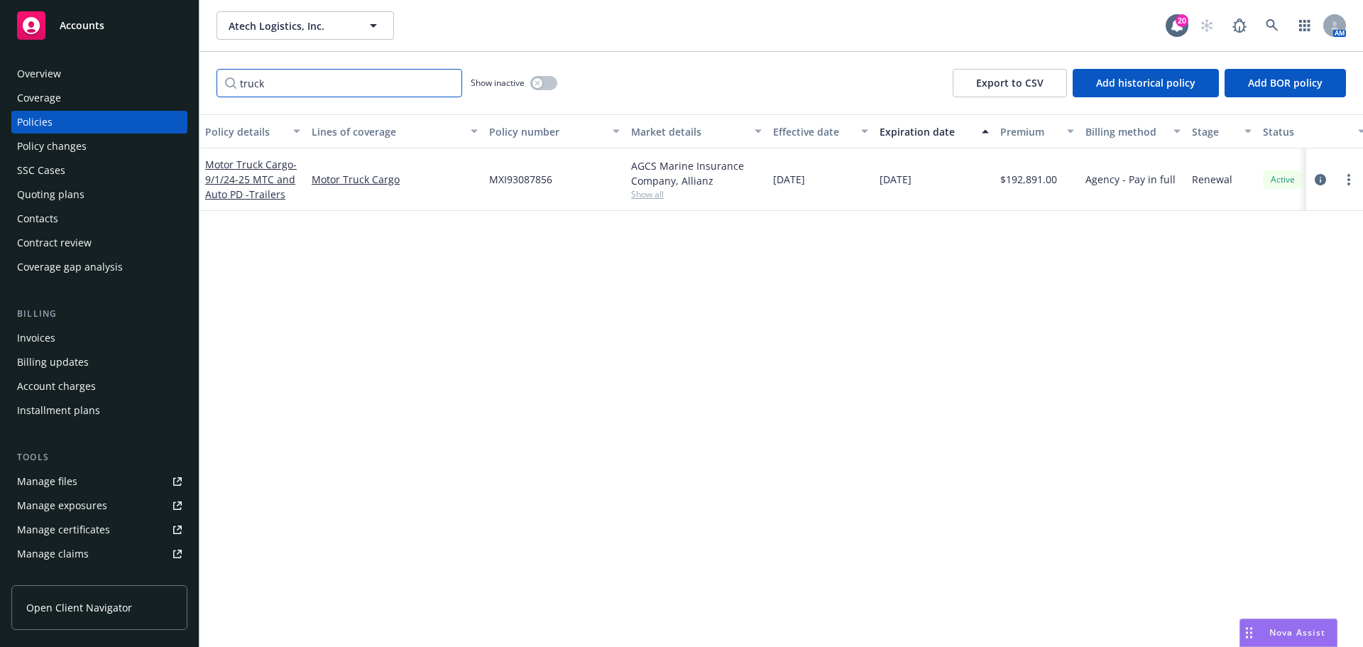
drag, startPoint x: 274, startPoint y: 80, endPoint x: 165, endPoint y: 80, distance: 108.6
click at [170, 80] on div "Accounts Overview Coverage Policies Policy changes SSC Cases Quoting plans Cont…" at bounding box center [681, 323] width 1363 height 647
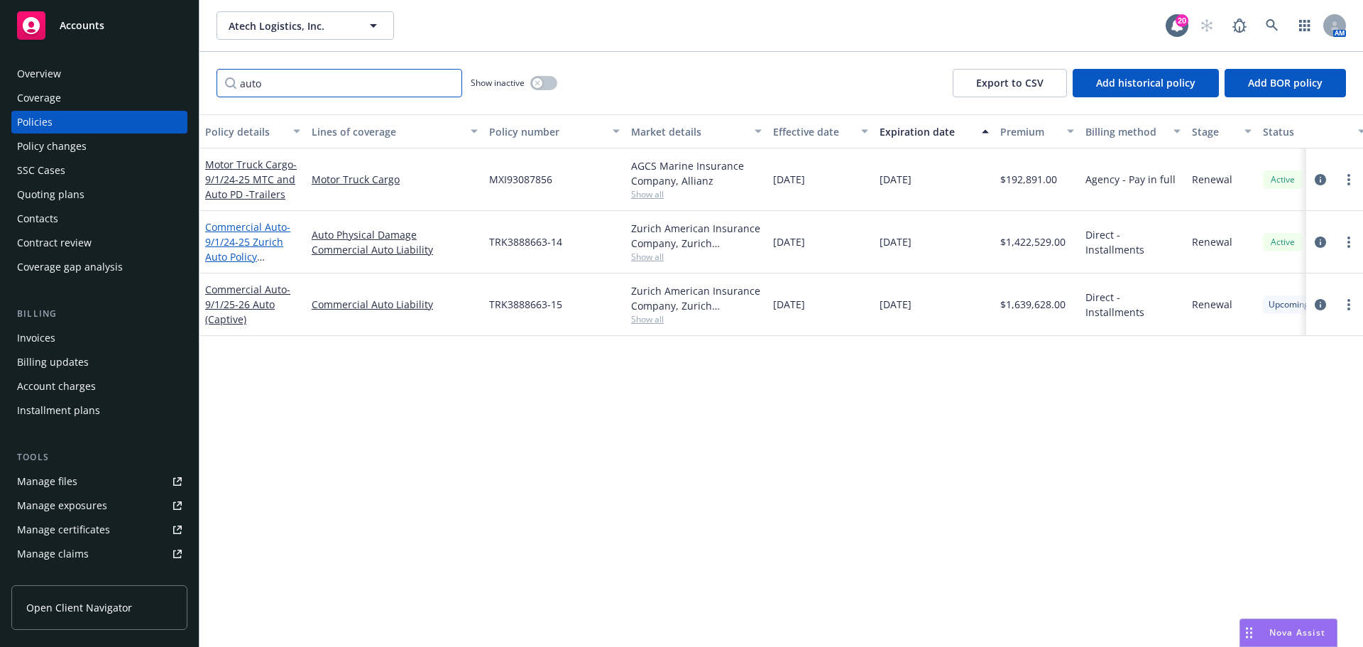
type input "auto"
click at [230, 236] on span "- 9/1/24-25 Zurich Auto Policy (Captive)" at bounding box center [247, 249] width 85 height 58
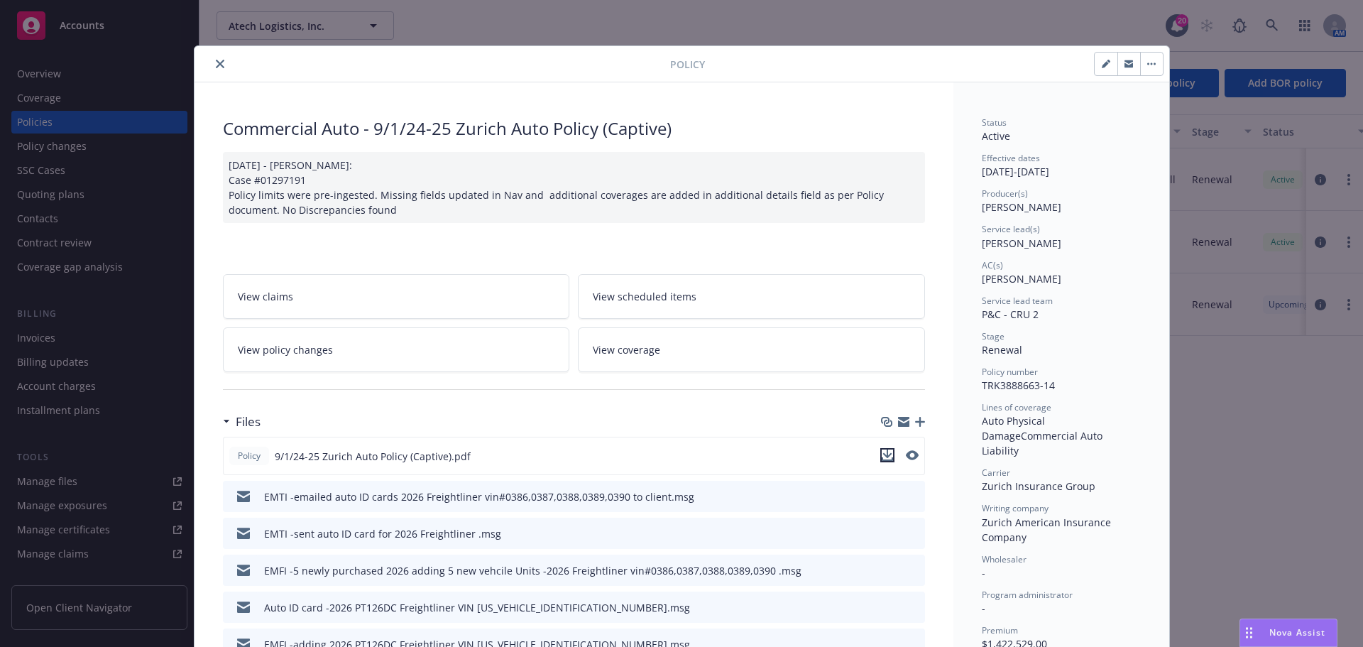
click at [882, 452] on icon "download file" at bounding box center [887, 454] width 11 height 11
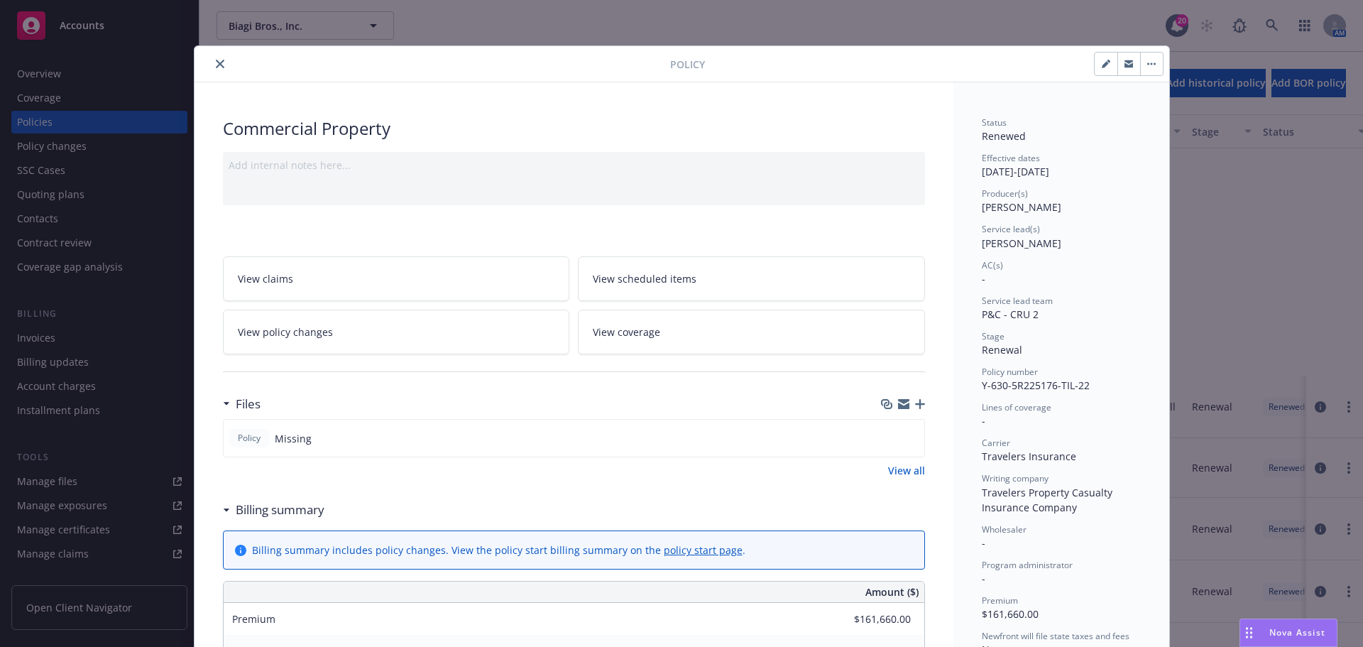
click at [216, 60] on icon "close" at bounding box center [220, 64] width 9 height 9
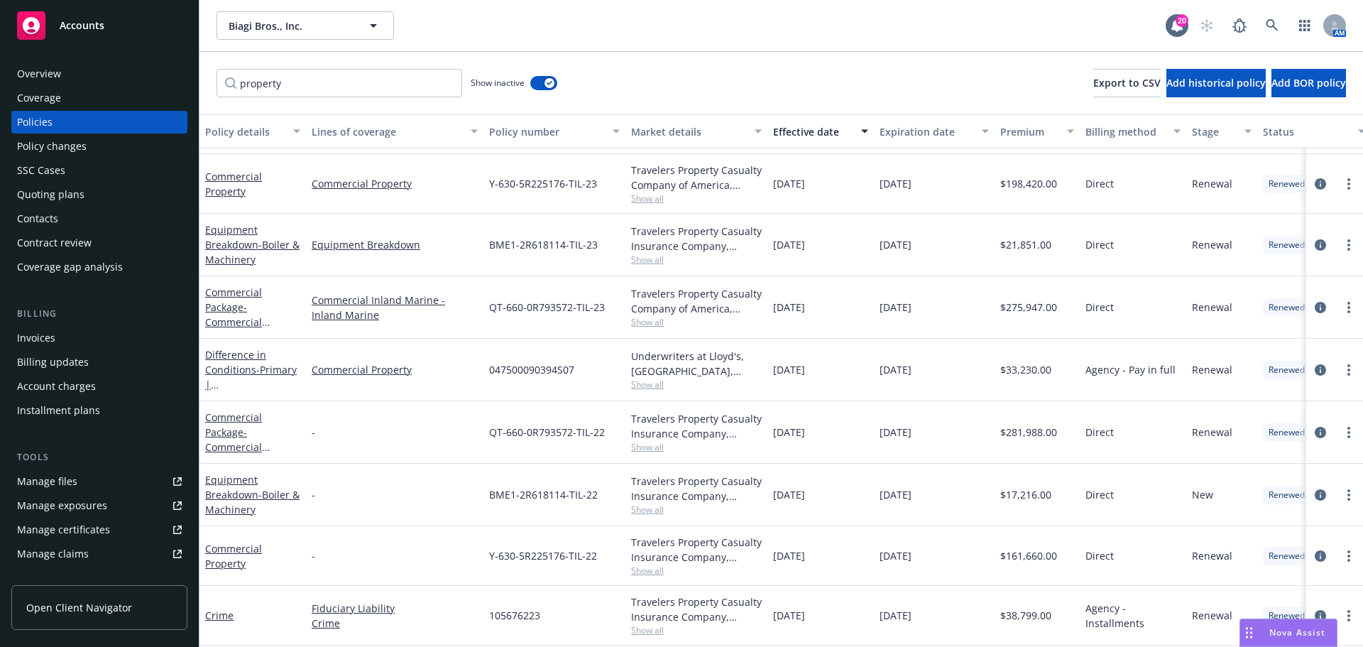
click at [87, 16] on div "Accounts" at bounding box center [99, 25] width 165 height 28
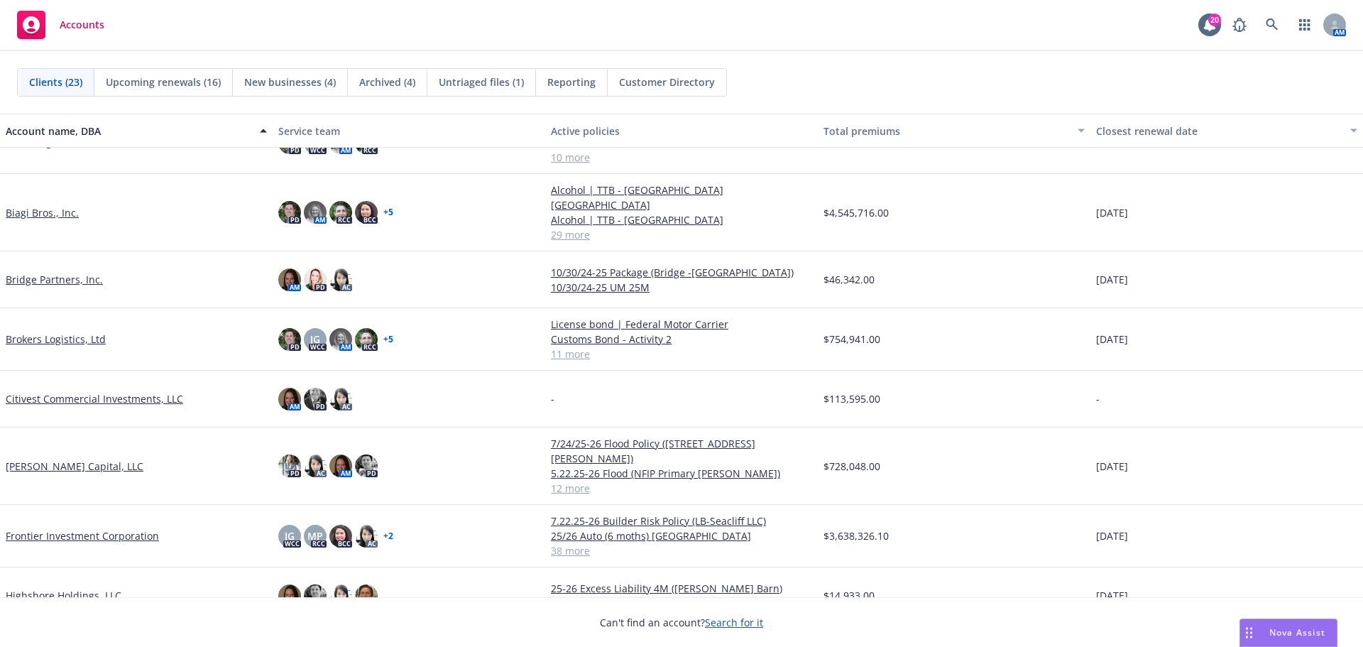
scroll to position [284, 0]
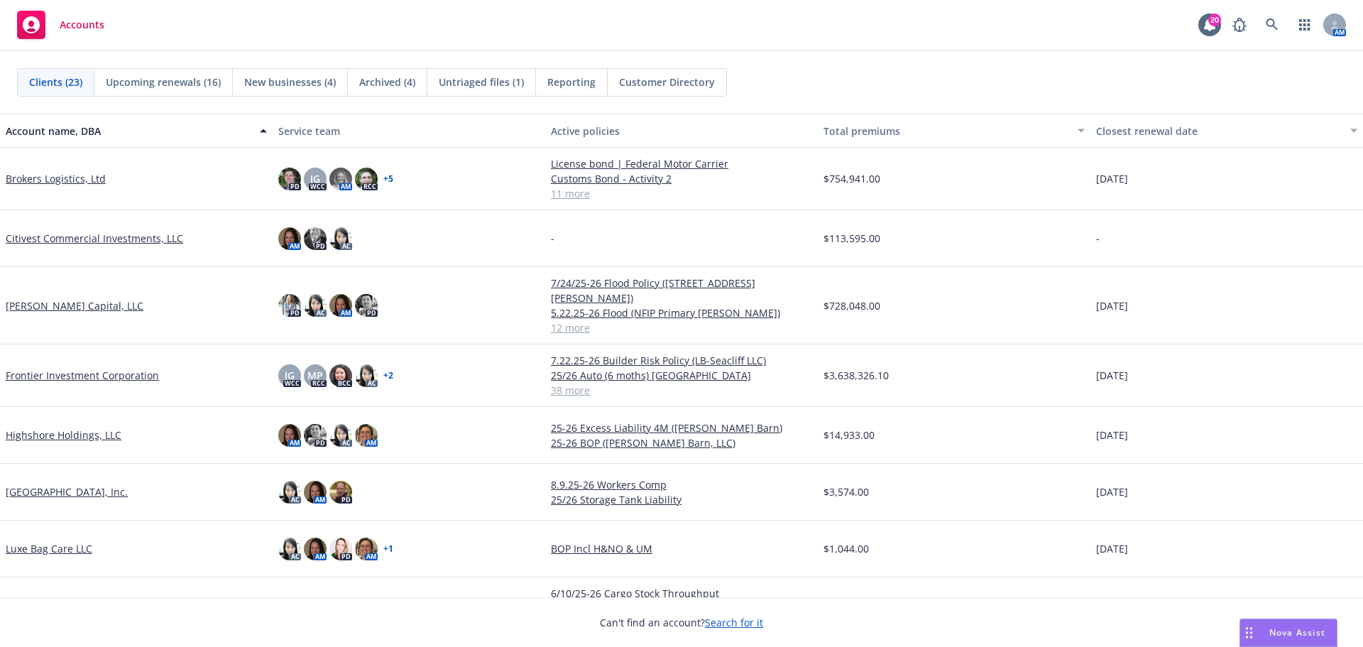
click at [40, 298] on link "[PERSON_NAME] Capital, LLC" at bounding box center [75, 305] width 138 height 15
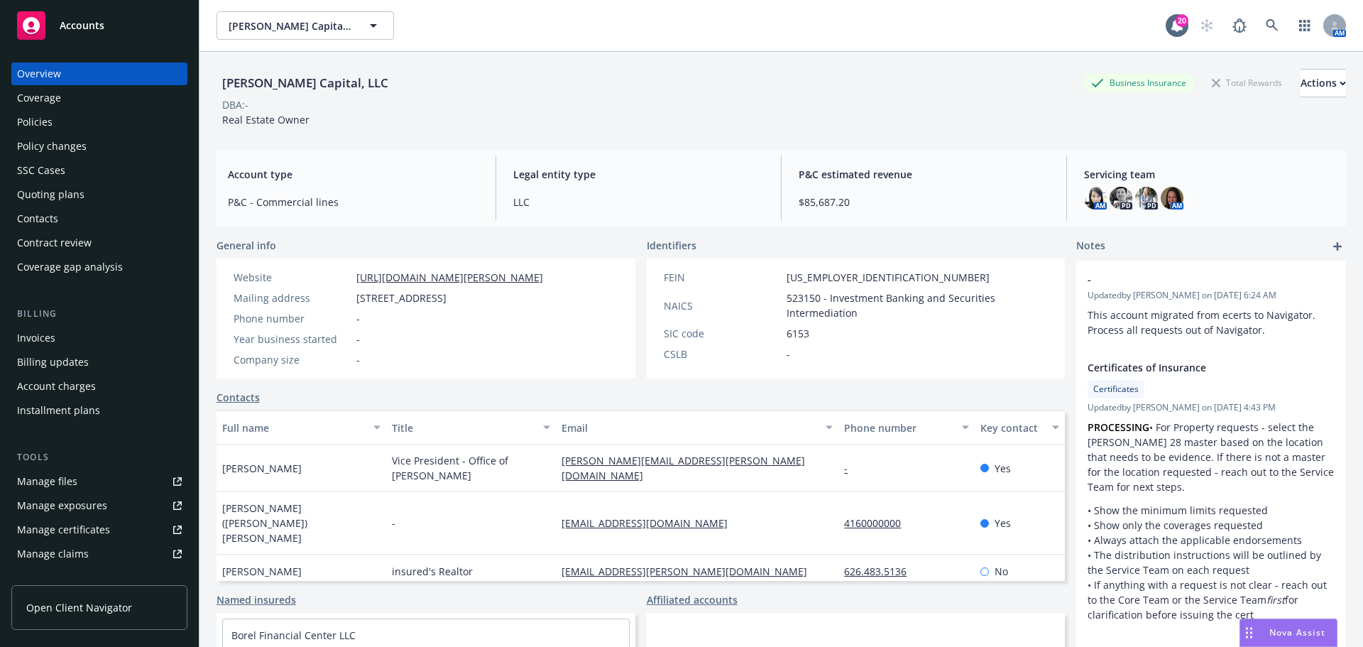
click at [60, 123] on div "Policies" at bounding box center [99, 122] width 165 height 23
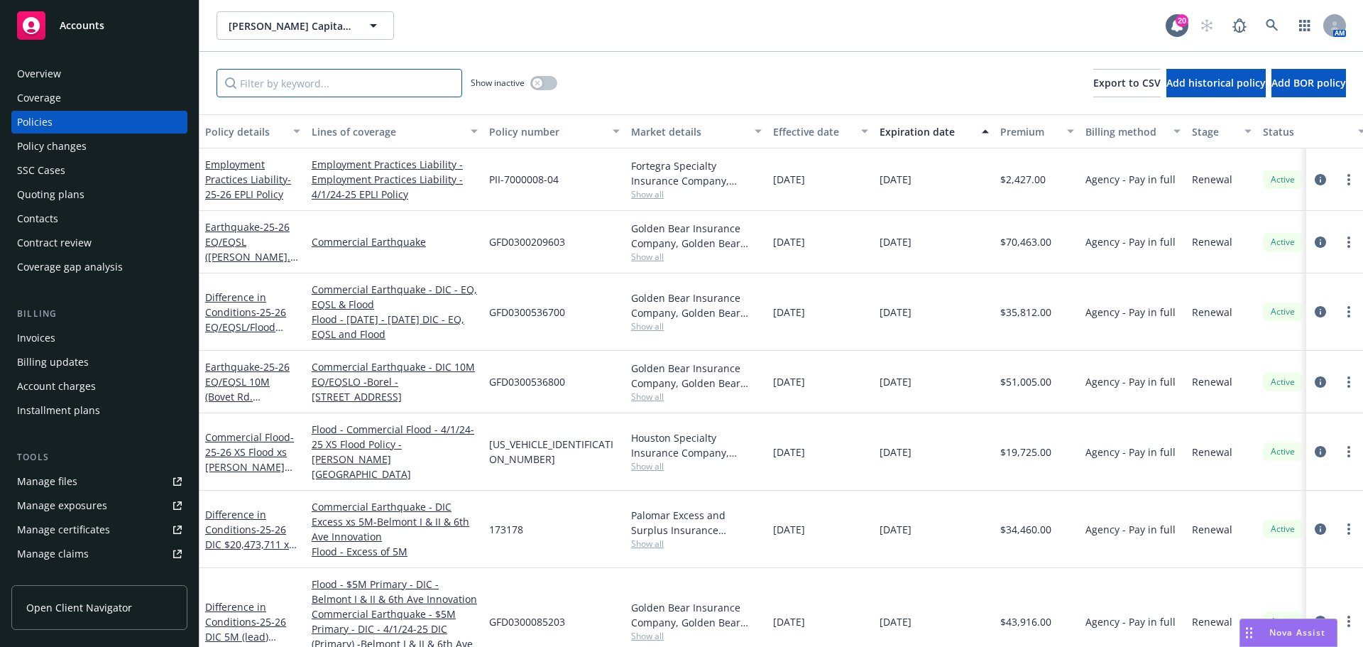
click at [300, 77] on input "Filter by keyword..." at bounding box center [340, 83] width 246 height 28
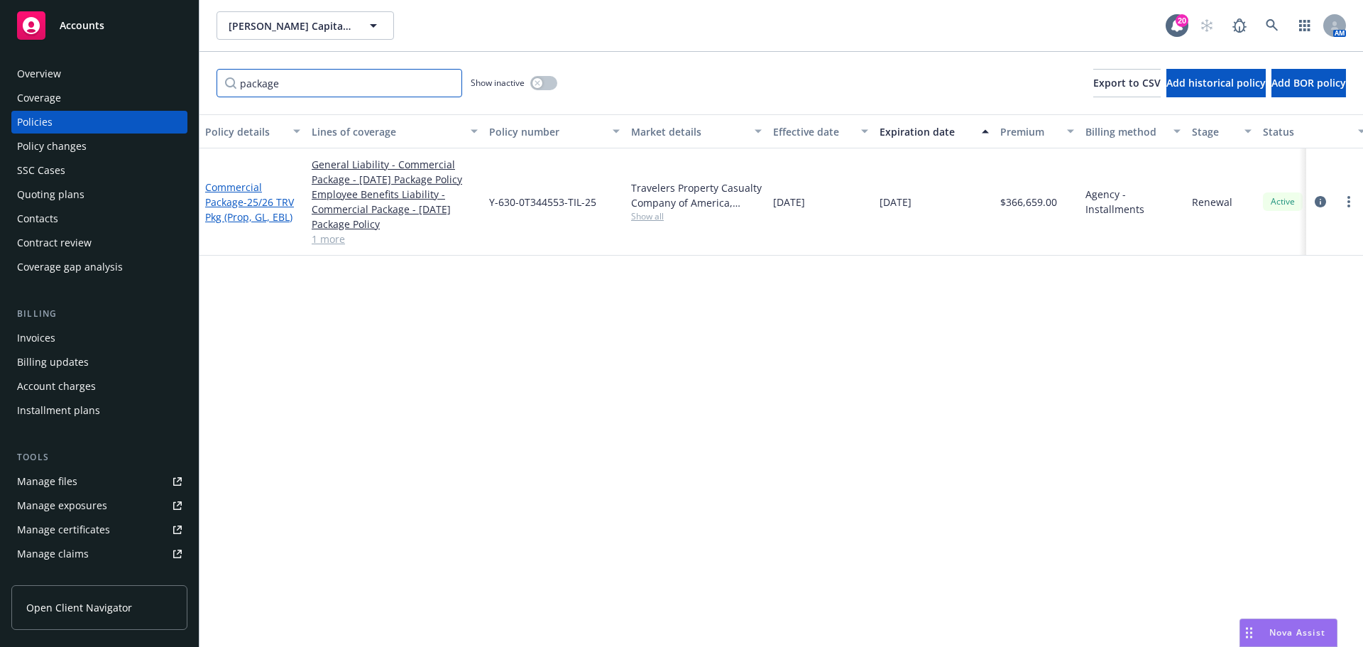
type input "package"
click at [237, 188] on link "Commercial Package - 25/26 TRV Pkg (Prop, GL, EBL)" at bounding box center [249, 201] width 89 height 43
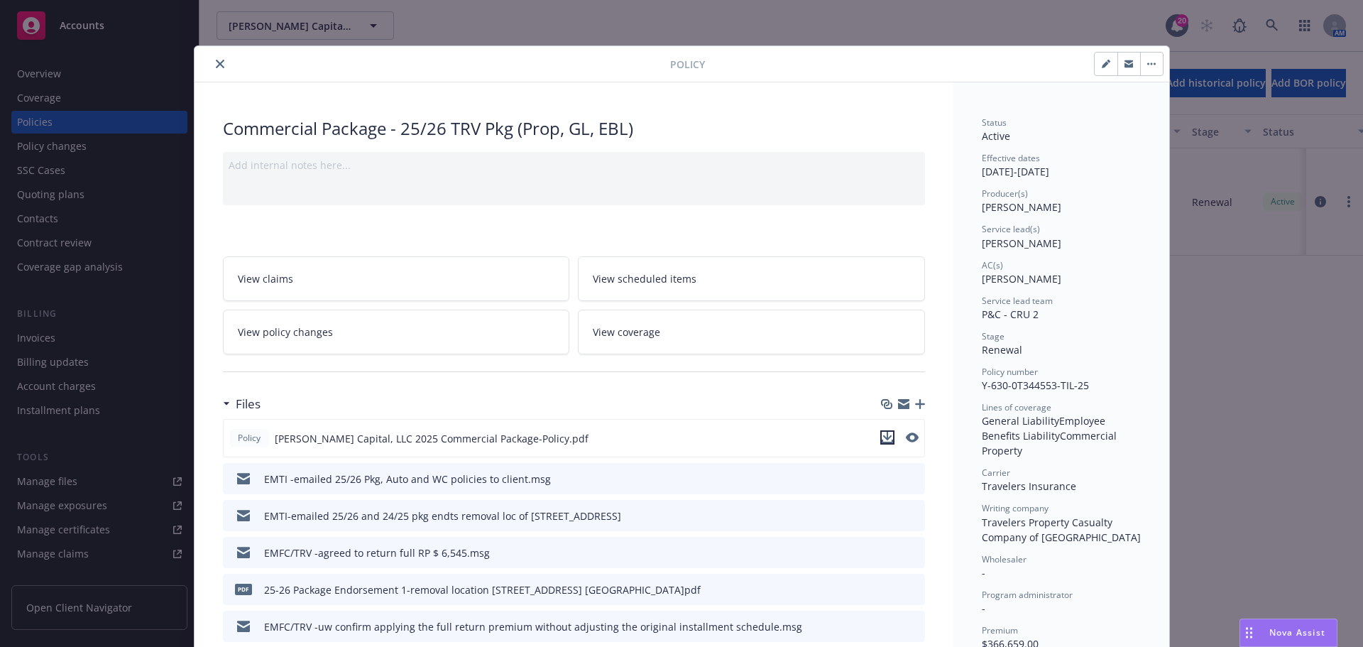
click at [882, 435] on icon "download file" at bounding box center [887, 437] width 11 height 11
click at [219, 66] on button "close" at bounding box center [220, 63] width 17 height 17
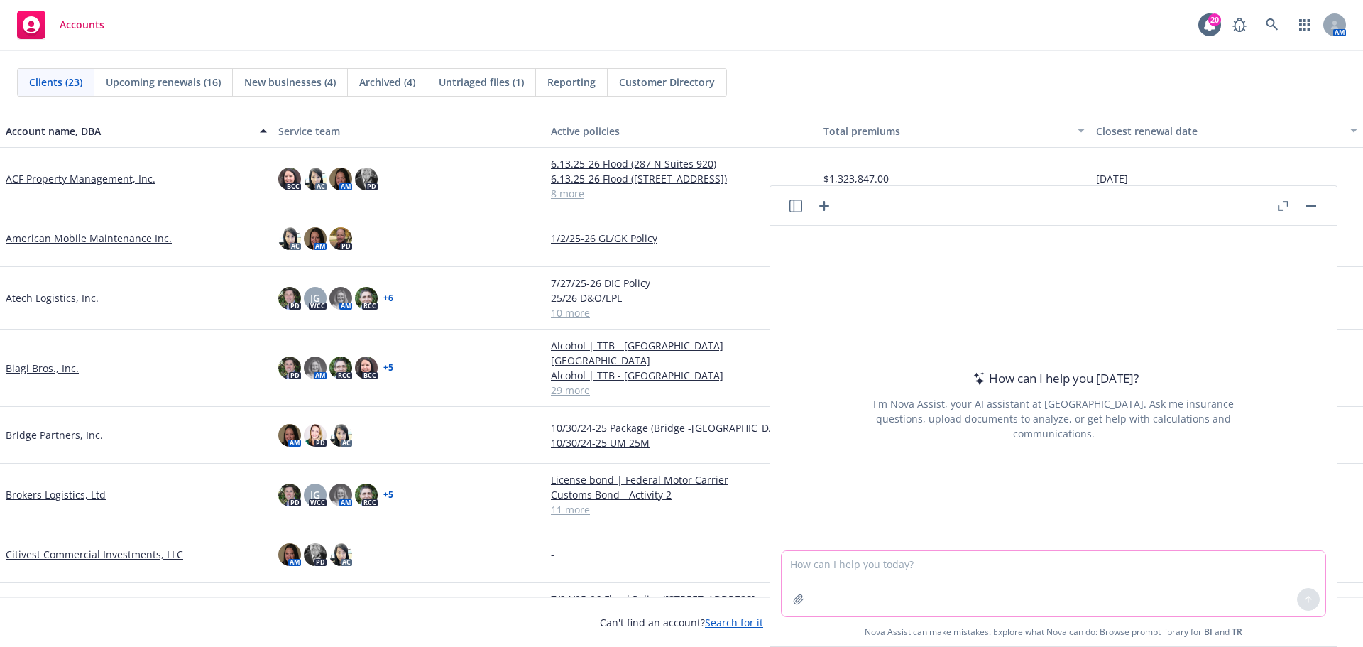
click at [1017, 569] on textarea at bounding box center [1054, 583] width 544 height 65
type textarea "can a warehouse legal liability policy cover for wind if the warehouseman is fo…"
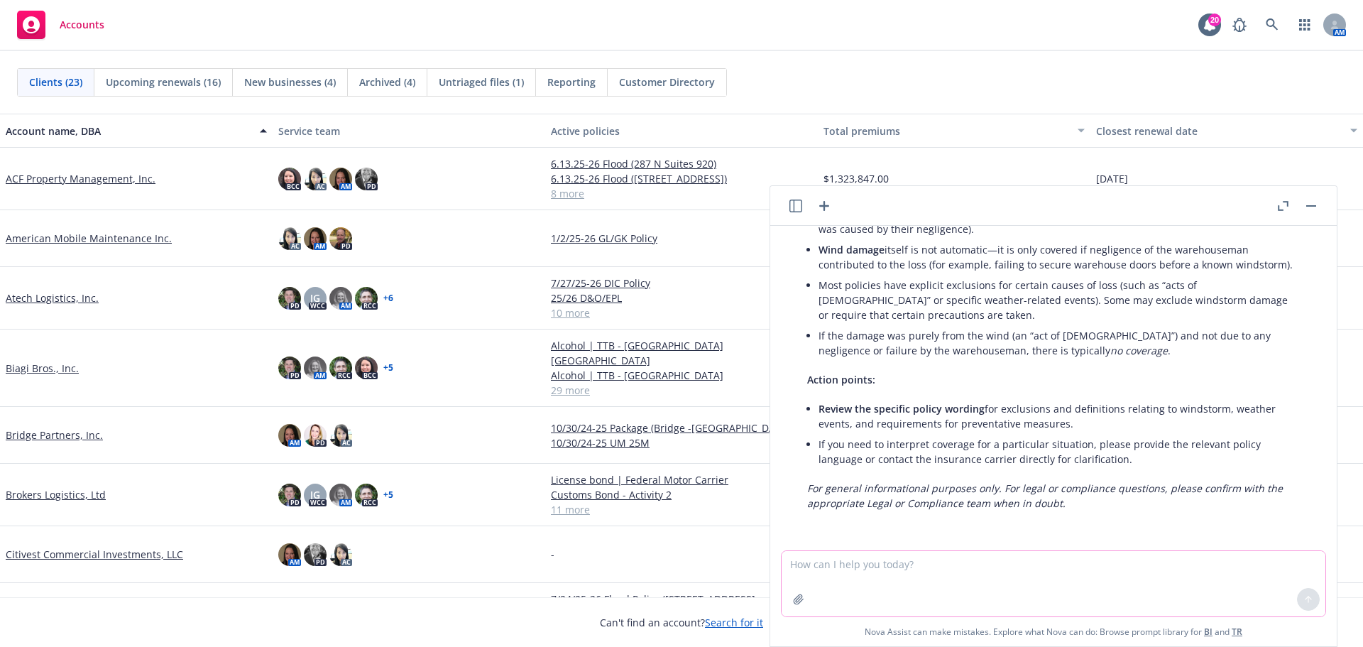
scroll to position [129, 0]
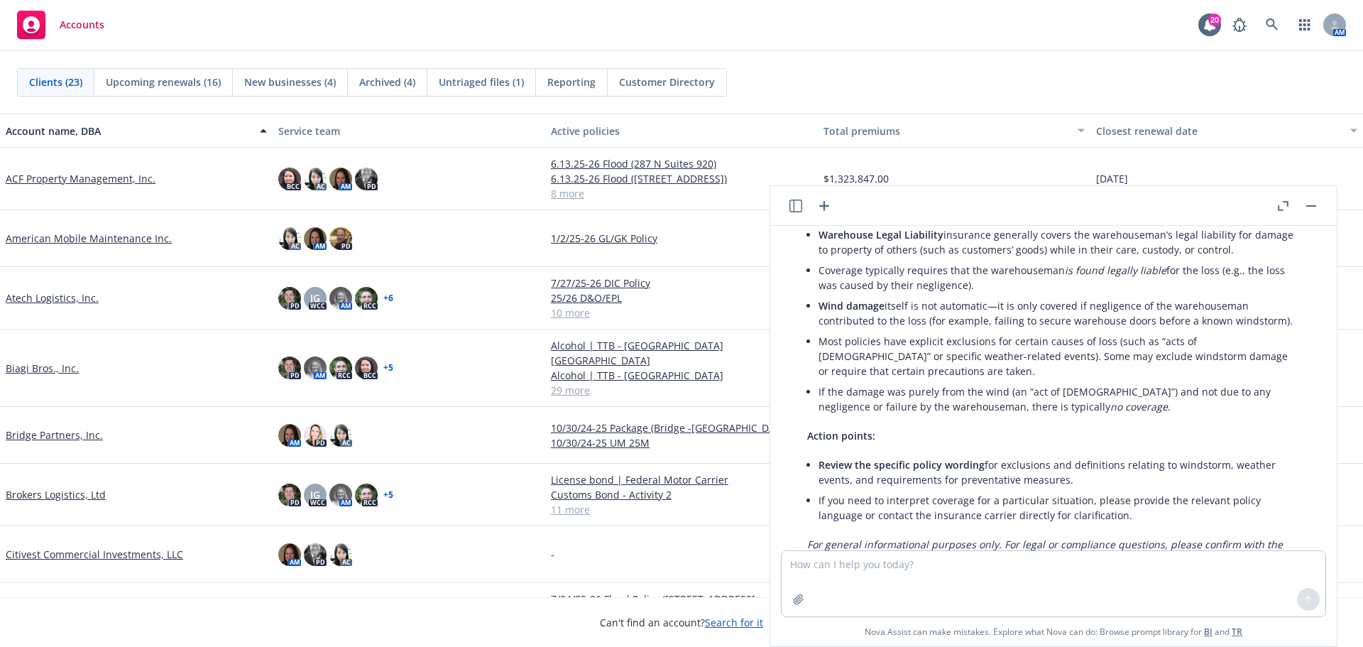
click at [1311, 212] on button "button" at bounding box center [1311, 205] width 17 height 17
